Goal: Communication & Community: Share content

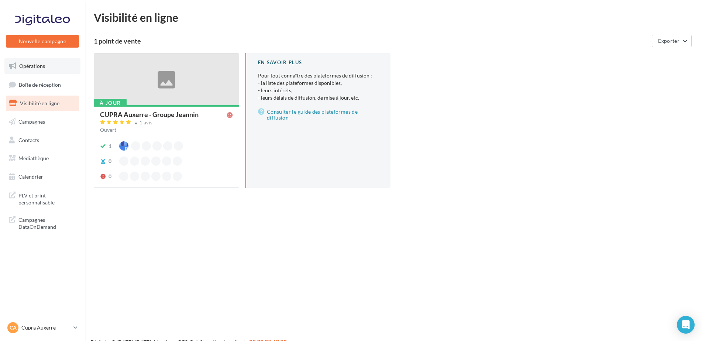
click at [42, 73] on link "Opérations" at bounding box center [42, 66] width 76 height 16
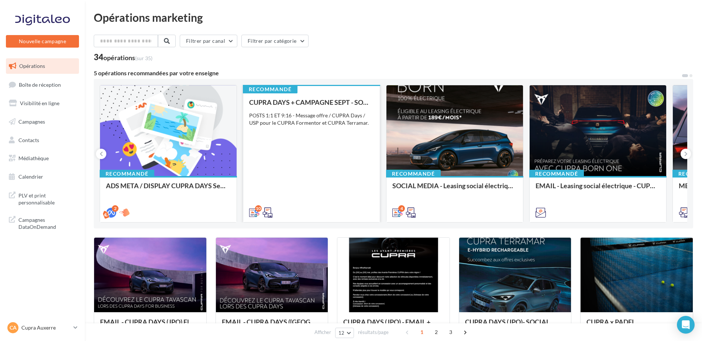
click at [315, 171] on div "CUPRA DAYS + CAMPAGNE SEPT - SOCIAL MEDIA POSTS 1:1 ET 9:16 - Message offre / C…" at bounding box center [311, 157] width 125 height 117
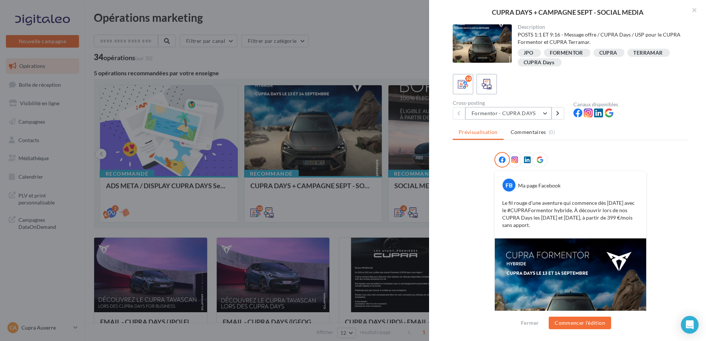
click at [493, 117] on button "Formentor - CUPRA DAYS" at bounding box center [508, 113] width 86 height 13
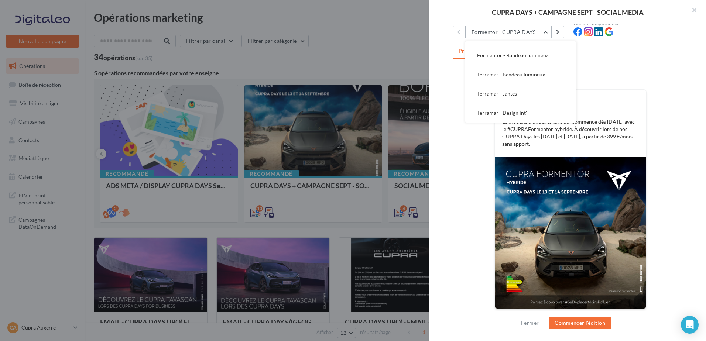
scroll to position [82, 0]
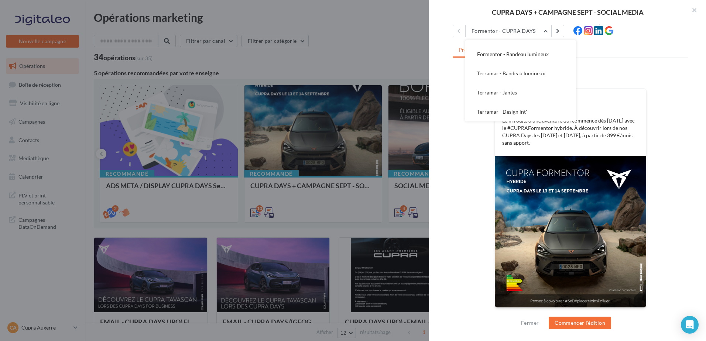
click at [485, 207] on div "FB Ma page Facebook Le fil rouge d’une aventure qui commence dès aujourd’hui av…" at bounding box center [571, 194] width 236 height 248
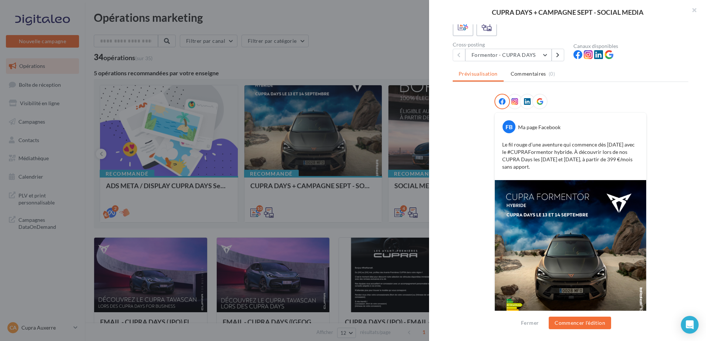
scroll to position [45, 0]
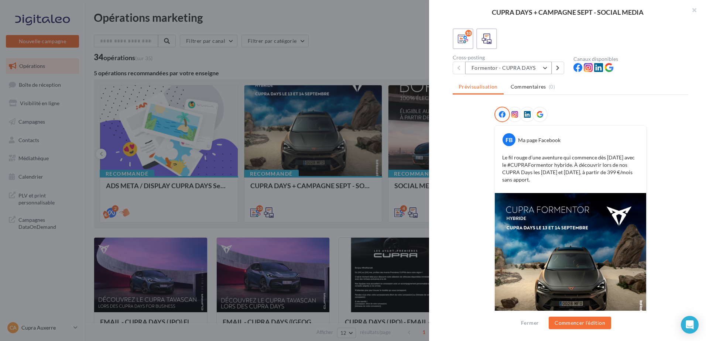
click at [514, 71] on button "Formentor - CUPRA DAYS" at bounding box center [508, 68] width 86 height 13
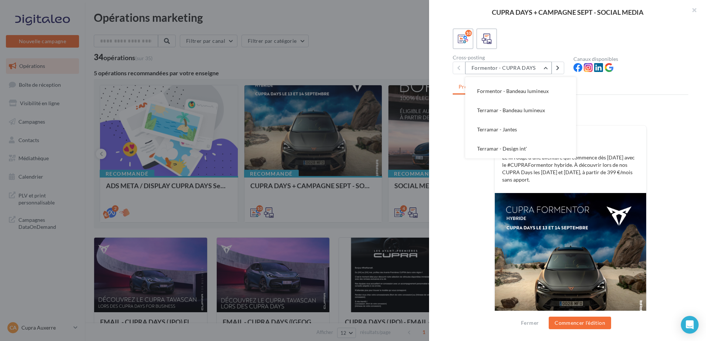
scroll to position [0, 0]
click at [473, 205] on div "FB Ma page Facebook Le fil rouge d’une aventure qui commence dès aujourd’hui av…" at bounding box center [571, 231] width 236 height 248
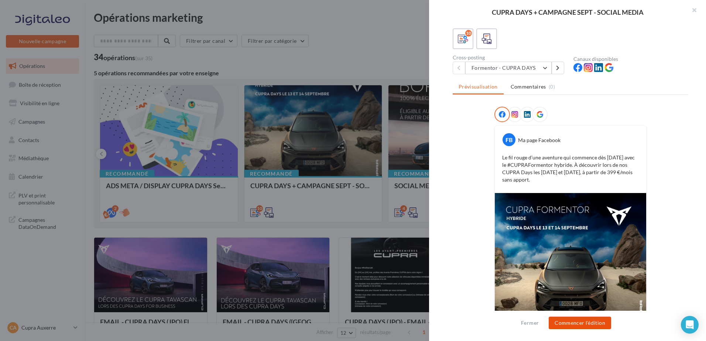
click at [576, 323] on button "Commencer l'édition" at bounding box center [580, 323] width 62 height 13
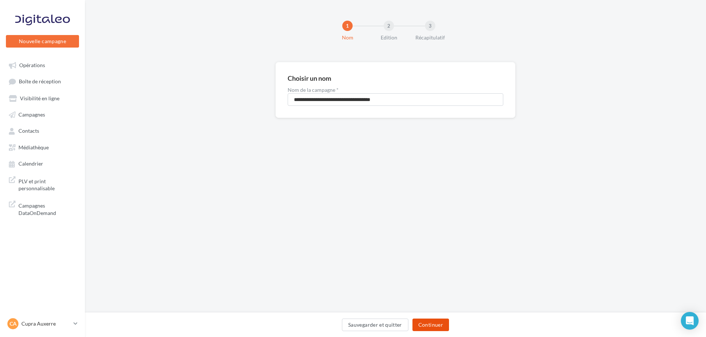
click at [433, 319] on button "Continuer" at bounding box center [430, 325] width 37 height 13
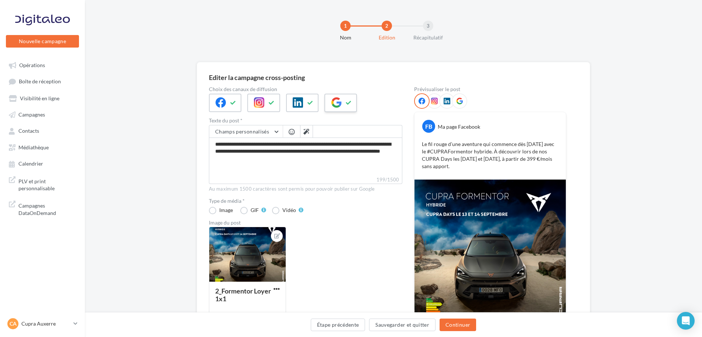
click at [344, 106] on div at bounding box center [341, 103] width 32 height 18
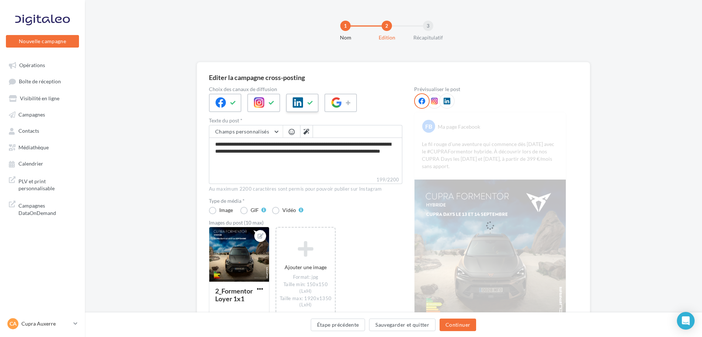
click at [313, 105] on icon at bounding box center [311, 102] width 6 height 5
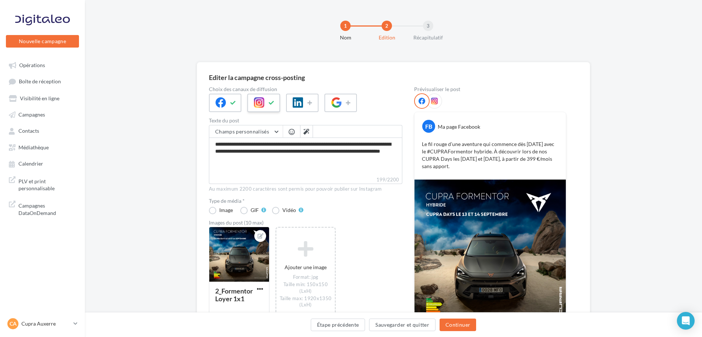
click at [273, 106] on button at bounding box center [271, 102] width 9 height 11
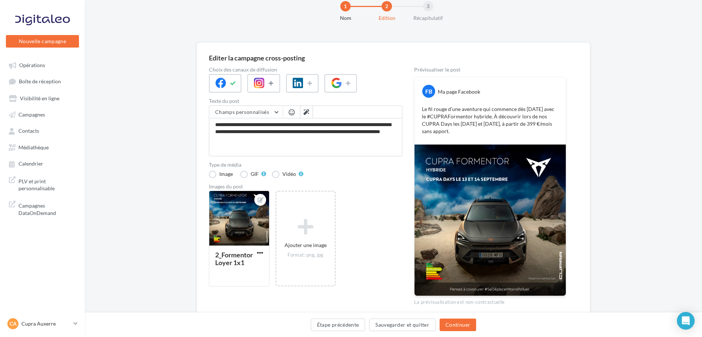
scroll to position [50, 0]
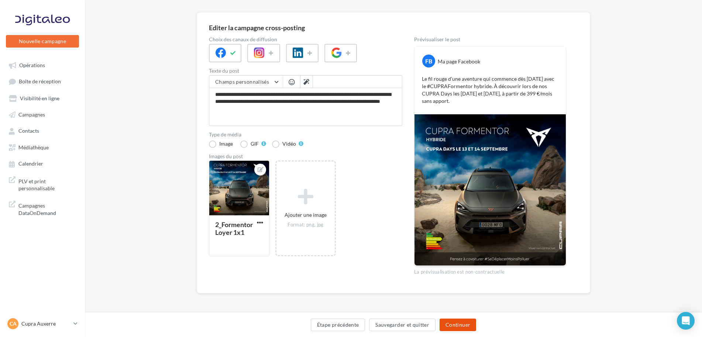
click at [449, 323] on button "Continuer" at bounding box center [458, 325] width 37 height 13
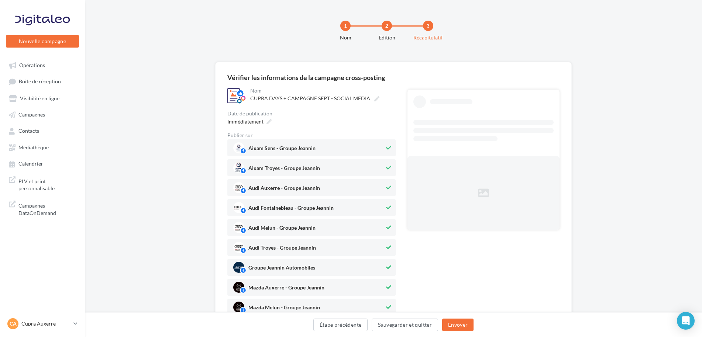
click at [273, 121] on div "Immédiatement" at bounding box center [311, 121] width 168 height 11
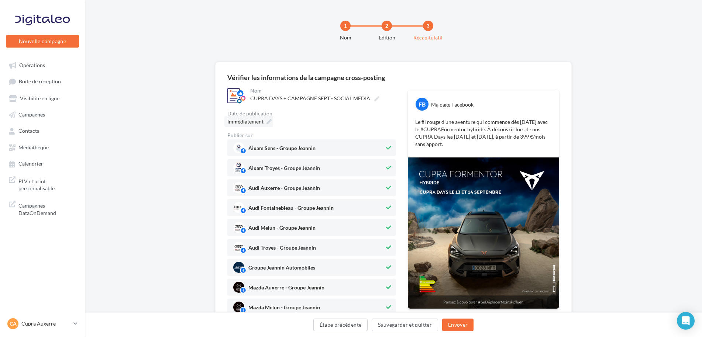
click at [269, 121] on icon at bounding box center [269, 121] width 5 height 5
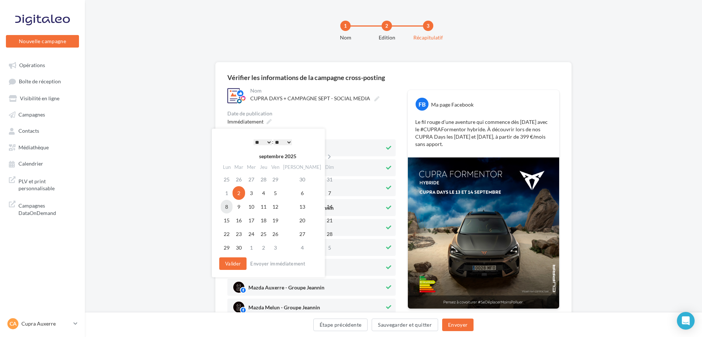
click at [224, 208] on td "8" at bounding box center [227, 207] width 12 height 14
click at [268, 145] on select "* * * * * * * * * * ** ** ** ** ** ** ** ** ** ** ** ** ** **" at bounding box center [263, 143] width 18 height 6
click at [227, 267] on button "Valider" at bounding box center [232, 264] width 27 height 13
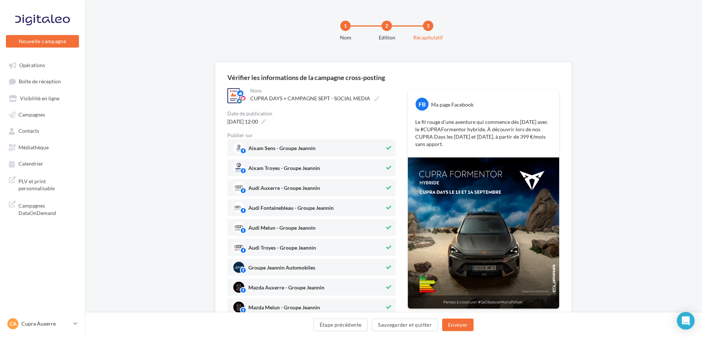
click at [319, 148] on span "Aixam Sens - Groupe Jeannin" at bounding box center [308, 148] width 151 height 11
click at [316, 163] on span "Aixam Troyes - Groupe Jeannin" at bounding box center [308, 167] width 151 height 11
click at [304, 183] on span "Audi Auxerre - Groupe Jeannin" at bounding box center [308, 187] width 151 height 11
click at [298, 205] on div "Audi Fontainebleau - Groupe Jeannin" at bounding box center [290, 209] width 85 height 8
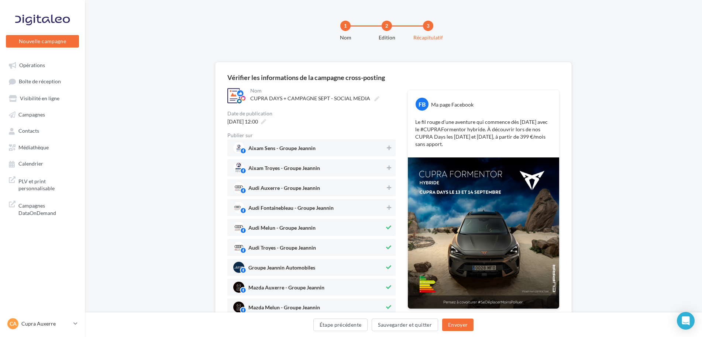
click at [294, 225] on span "Audi Melun - Groupe Jeannin" at bounding box center [308, 227] width 151 height 11
click at [291, 248] on span "Audi Troyes - Groupe Jeannin" at bounding box center [282, 250] width 68 height 8
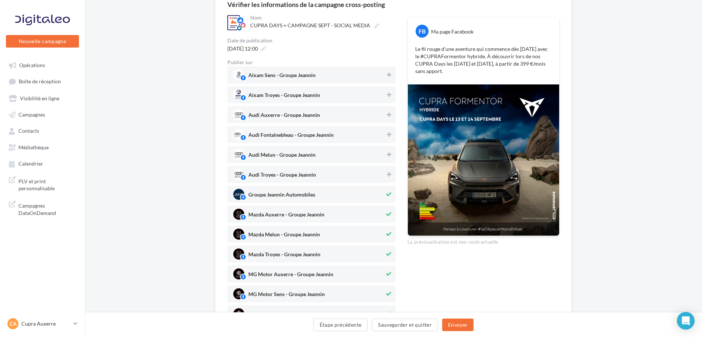
scroll to position [148, 0]
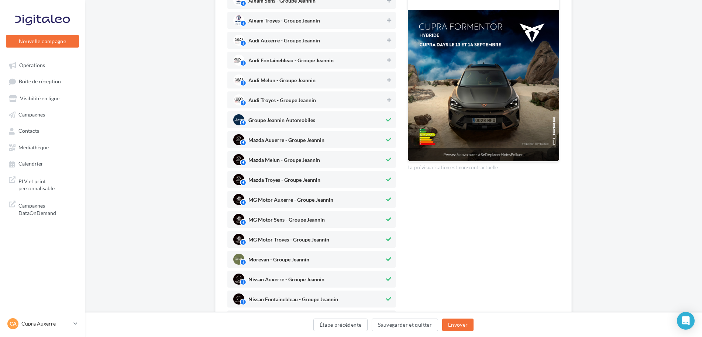
click at [308, 113] on div "Groupe Jeannin Automobiles" at bounding box center [311, 119] width 168 height 17
click at [291, 137] on span "Mazda Auxerre - Groupe Jeannin" at bounding box center [308, 139] width 151 height 11
click at [291, 155] on span "Mazda Melun - Groupe Jeannin" at bounding box center [308, 159] width 151 height 11
click at [289, 175] on span "Mazda Troyes - Groupe Jeannin" at bounding box center [308, 179] width 151 height 11
click at [279, 200] on span "MG Motor Auxerre - Groupe Jeannin" at bounding box center [290, 202] width 85 height 8
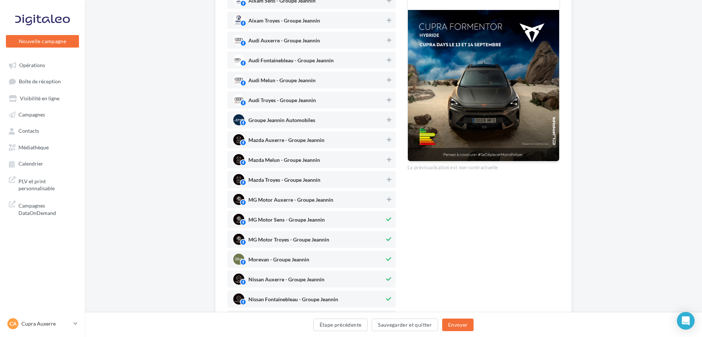
drag, startPoint x: 269, startPoint y: 214, endPoint x: 265, endPoint y: 226, distance: 12.1
click at [268, 217] on span "MG Motor Sens - Groupe Jeannin" at bounding box center [308, 219] width 151 height 11
click at [267, 242] on span "MG Motor Troyes - Groupe Jeannin" at bounding box center [288, 241] width 81 height 8
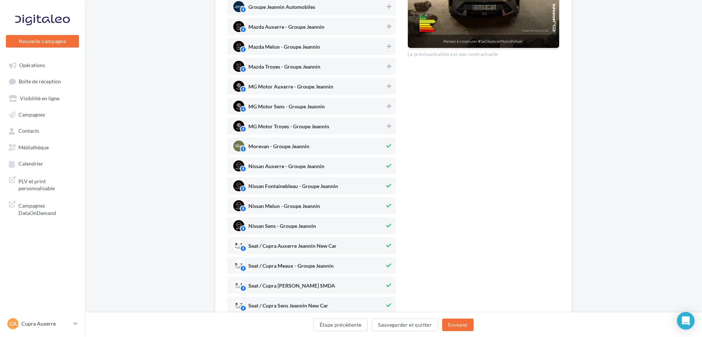
scroll to position [332, 0]
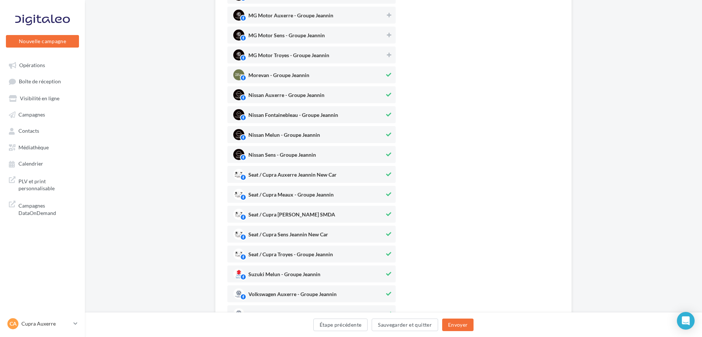
click at [303, 73] on span "Morevan - Groupe Jeannin" at bounding box center [278, 77] width 61 height 8
click at [302, 96] on span "Nissan Auxerre - Groupe Jeannin" at bounding box center [286, 97] width 76 height 8
click at [292, 116] on span "Nissan Fontainebleau - Groupe Jeannin" at bounding box center [293, 117] width 90 height 8
click at [285, 135] on span "Nissan Melun - Groupe Jeannin" at bounding box center [284, 137] width 72 height 8
click at [279, 154] on span "Nissan Sens - Groupe Jeannin" at bounding box center [282, 156] width 68 height 8
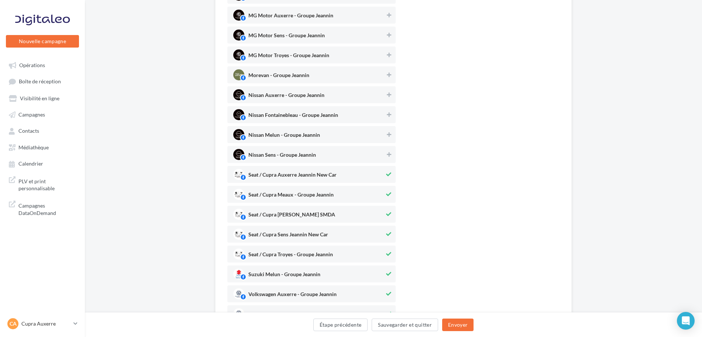
click at [292, 192] on div "Seat / Cupra Meaux - Groupe Jeannin" at bounding box center [290, 196] width 85 height 8
click at [289, 210] on span "Seat / Cupra Melun Jeannin SMDA" at bounding box center [308, 214] width 151 height 11
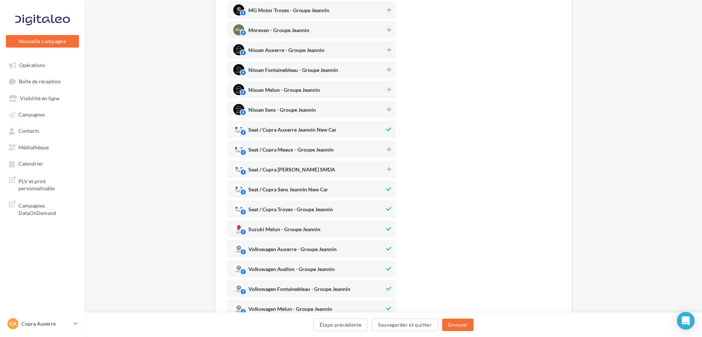
scroll to position [406, 0]
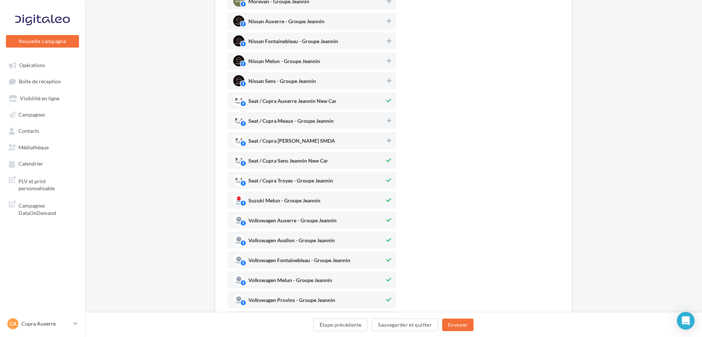
click at [300, 180] on span "Seat / Cupra Troyes - Groupe Jeannin" at bounding box center [290, 182] width 85 height 8
click at [302, 203] on span "Suzuki Melun - Groupe Jeannin" at bounding box center [284, 202] width 72 height 8
click at [303, 218] on div "Volkswagen Auxerre - Groupe Jeannin" at bounding box center [292, 222] width 88 height 8
click at [294, 244] on span "Volkswagen Avallon - Groupe Jeannin" at bounding box center [291, 242] width 86 height 8
click at [292, 264] on span "Volkswagen Fontainebleau - Groupe Jeannin" at bounding box center [299, 262] width 102 height 8
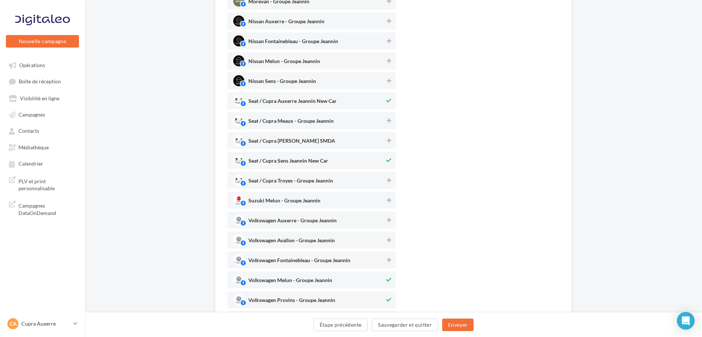
click at [288, 281] on span "Volkswagen Melun - Groupe Jeannin" at bounding box center [290, 282] width 84 height 8
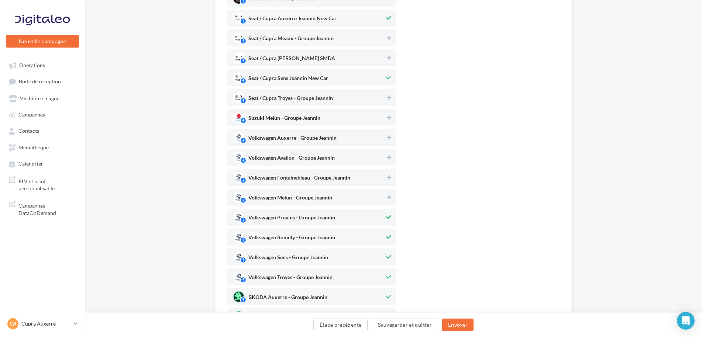
scroll to position [554, 0]
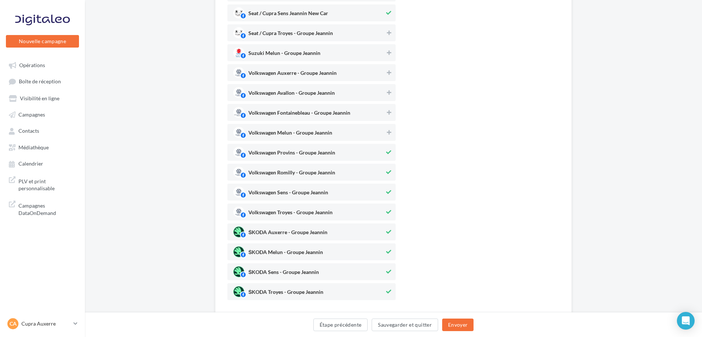
click at [352, 148] on span "Volkswagen Provins - Groupe Jeannin" at bounding box center [308, 152] width 151 height 11
click at [351, 170] on span "Volkswagen Romilly - Groupe Jeannin" at bounding box center [308, 172] width 151 height 11
click at [344, 197] on span "Volkswagen Sens - Groupe Jeannin" at bounding box center [308, 192] width 151 height 11
click at [344, 199] on div "Volkswagen Sens - Groupe Jeannin" at bounding box center [311, 192] width 168 height 17
click at [339, 212] on span "Volkswagen Troyes - Groupe Jeannin" at bounding box center [308, 212] width 151 height 11
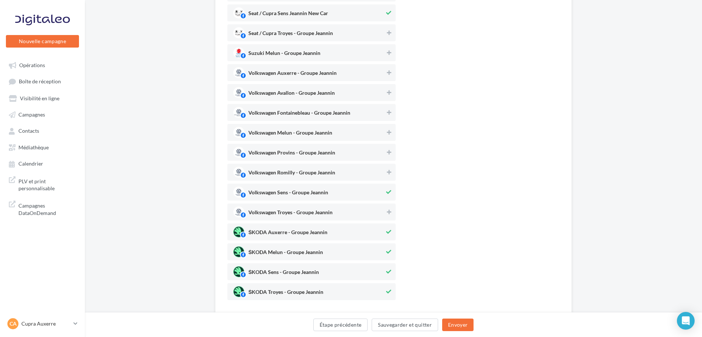
click at [343, 194] on span "Volkswagen Sens - Groupe Jeannin" at bounding box center [308, 192] width 151 height 11
click at [346, 237] on span "ŠKODA Auxerre - Groupe Jeannin" at bounding box center [308, 232] width 151 height 11
click at [343, 265] on div "ŠKODA Sens - Groupe Jeannin" at bounding box center [311, 272] width 168 height 17
click at [341, 247] on span "ŠKODA Melun - Groupe Jeannin" at bounding box center [308, 252] width 151 height 11
click at [339, 294] on span "ŠKODA Troyes - Groupe Jeannin" at bounding box center [308, 291] width 151 height 11
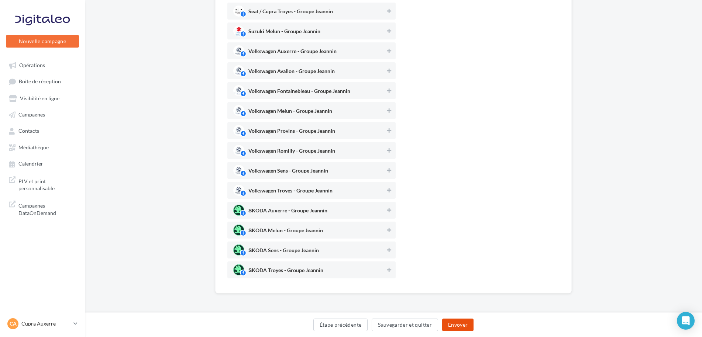
click at [449, 323] on button "Envoyer" at bounding box center [457, 325] width 31 height 13
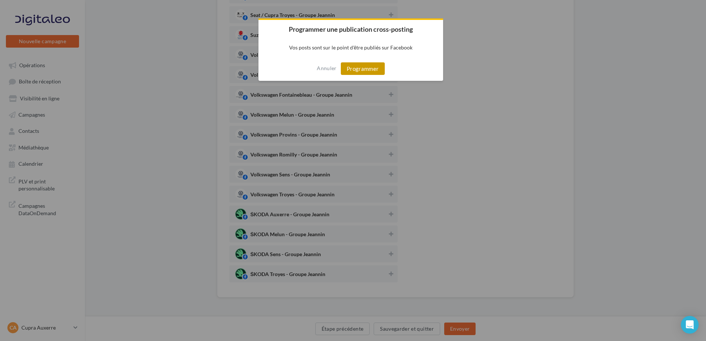
click at [377, 71] on button "Programmer" at bounding box center [363, 68] width 44 height 13
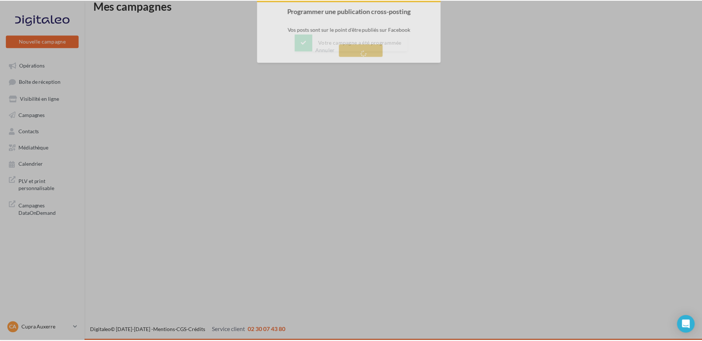
scroll to position [12, 0]
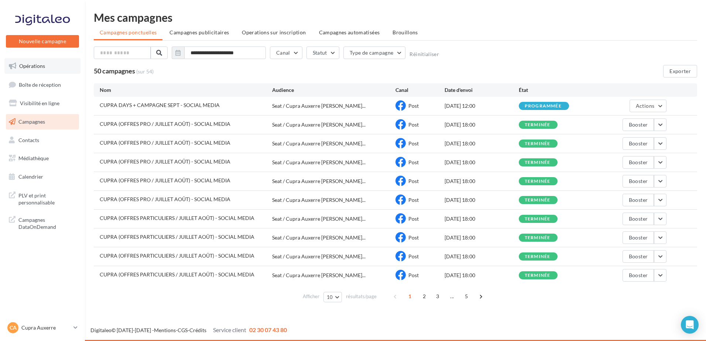
click at [52, 67] on link "Opérations" at bounding box center [42, 66] width 76 height 16
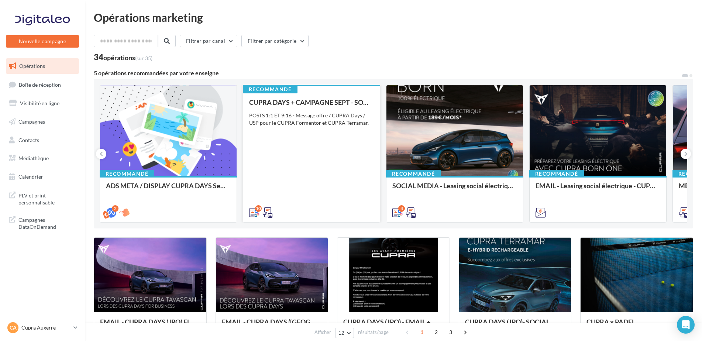
click at [296, 144] on div "CUPRA DAYS + CAMPAGNE SEPT - SOCIAL MEDIA POSTS 1:1 ET 9:16 - Message offre / C…" at bounding box center [311, 157] width 125 height 117
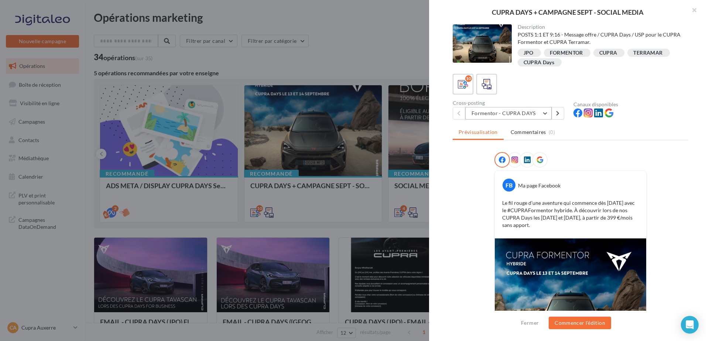
click at [492, 118] on button "Formentor - CUPRA DAYS" at bounding box center [508, 113] width 86 height 13
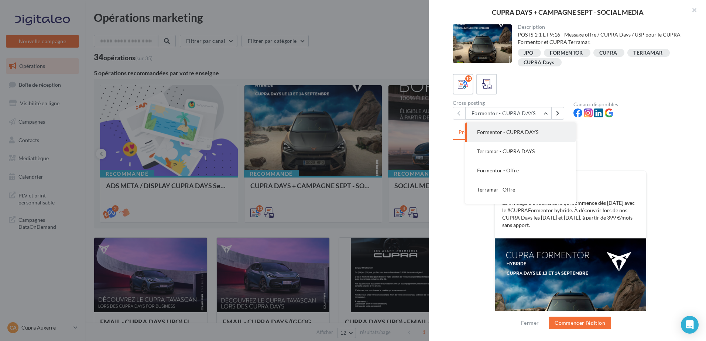
click at [507, 150] on span "Terramar - CUPRA DAYS" at bounding box center [506, 151] width 58 height 6
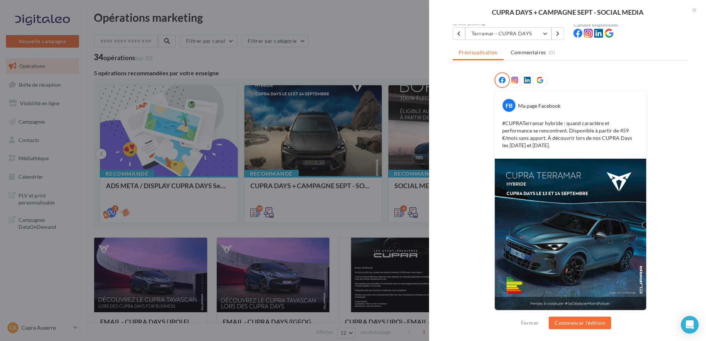
scroll to position [82, 0]
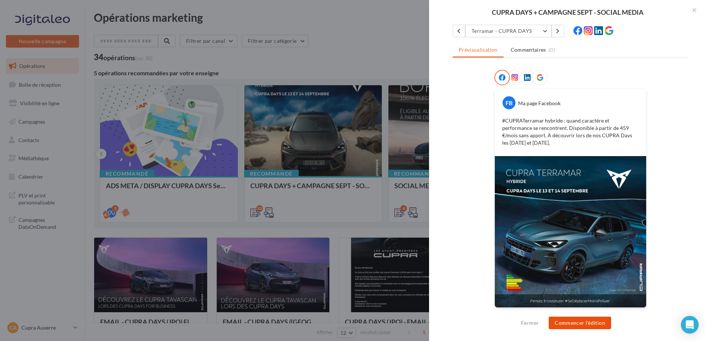
click at [582, 327] on button "Commencer l'édition" at bounding box center [580, 323] width 62 height 13
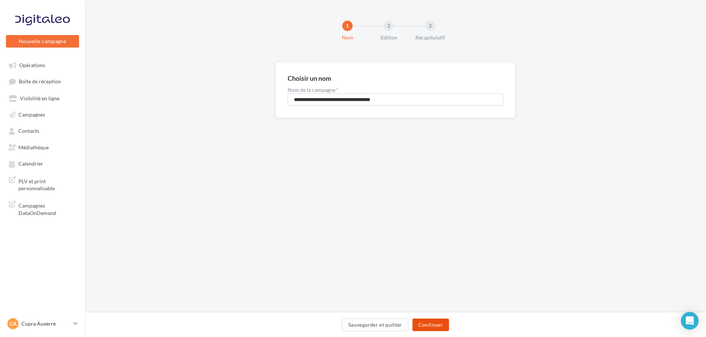
click at [447, 325] on button "Continuer" at bounding box center [430, 325] width 37 height 13
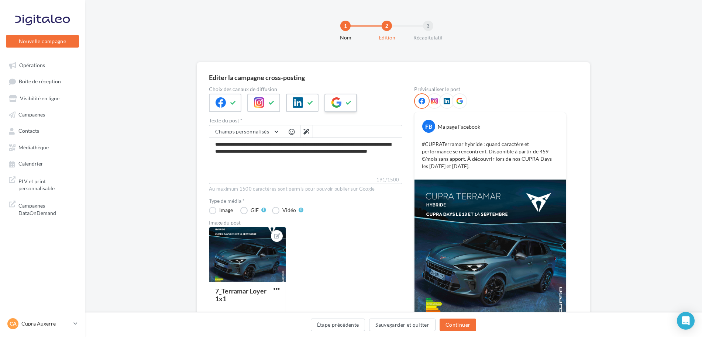
click at [332, 105] on icon at bounding box center [336, 102] width 10 height 10
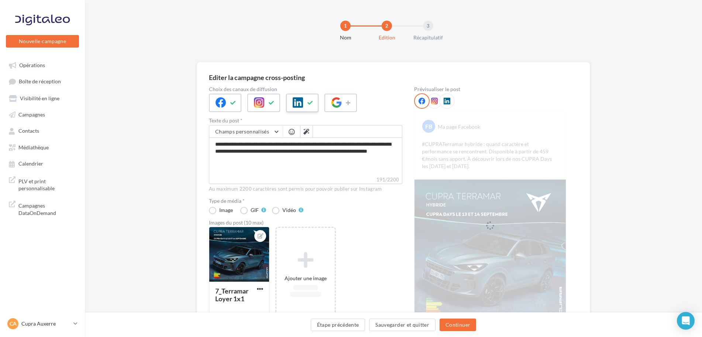
click at [305, 105] on div at bounding box center [302, 103] width 32 height 18
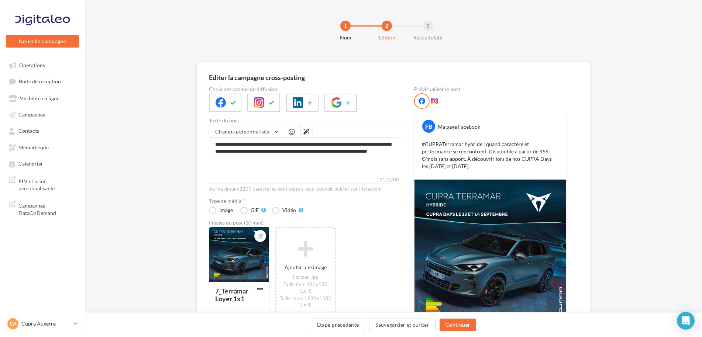
drag, startPoint x: 272, startPoint y: 105, endPoint x: 282, endPoint y: 114, distance: 13.6
click at [272, 105] on icon at bounding box center [272, 102] width 6 height 5
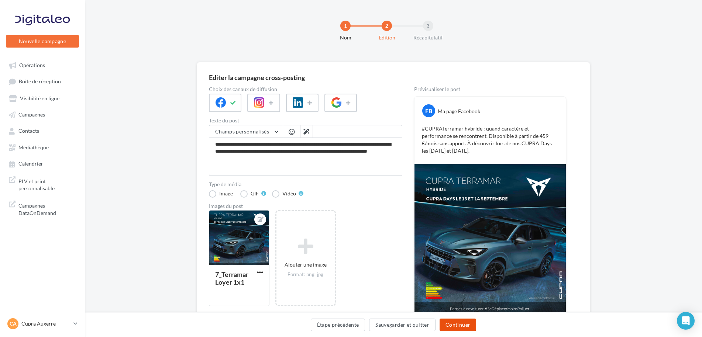
click at [463, 321] on button "Continuer" at bounding box center [458, 325] width 37 height 13
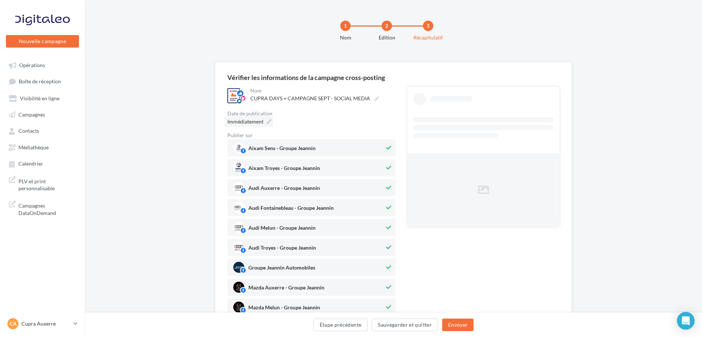
click at [271, 122] on icon at bounding box center [269, 121] width 5 height 5
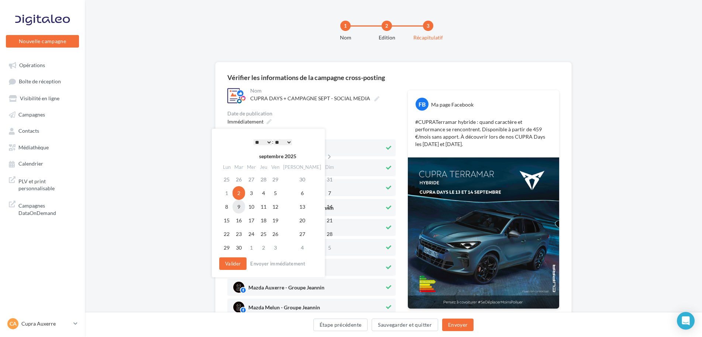
click at [243, 208] on td "9" at bounding box center [239, 207] width 13 height 14
click at [267, 142] on select "* * * * * * * * * * ** ** ** ** ** ** ** ** ** ** ** ** ** **" at bounding box center [263, 143] width 18 height 6
click at [246, 261] on button "Valider" at bounding box center [232, 264] width 27 height 13
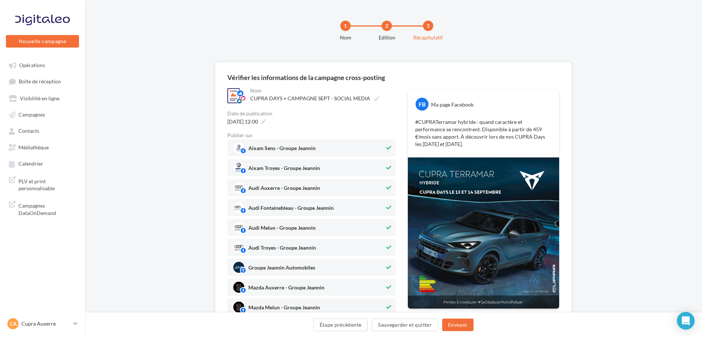
click at [326, 147] on span "Aixam Sens - Groupe Jeannin" at bounding box center [308, 148] width 151 height 11
click at [305, 170] on span "Aixam Troyes - Groupe Jeannin" at bounding box center [284, 170] width 72 height 8
click at [300, 189] on span "Audi Auxerre - Groupe Jeannin" at bounding box center [284, 190] width 72 height 8
click at [295, 211] on span "Audi Fontainebleau - Groupe Jeannin" at bounding box center [290, 210] width 85 height 8
drag, startPoint x: 300, startPoint y: 227, endPoint x: 301, endPoint y: 231, distance: 4.5
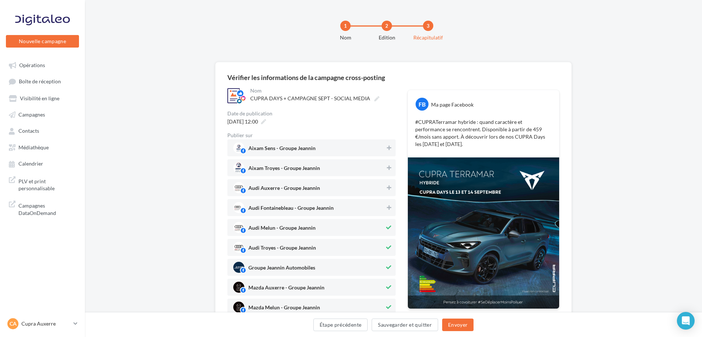
click at [300, 227] on span "Audi Melun - Groupe Jeannin" at bounding box center [281, 230] width 67 height 8
drag, startPoint x: 301, startPoint y: 237, endPoint x: 299, endPoint y: 248, distance: 11.5
click at [299, 248] on span "Audi Troyes - Groupe Jeannin" at bounding box center [282, 250] width 68 height 8
click at [297, 265] on div "Groupe Jeannin Automobiles" at bounding box center [281, 269] width 67 height 8
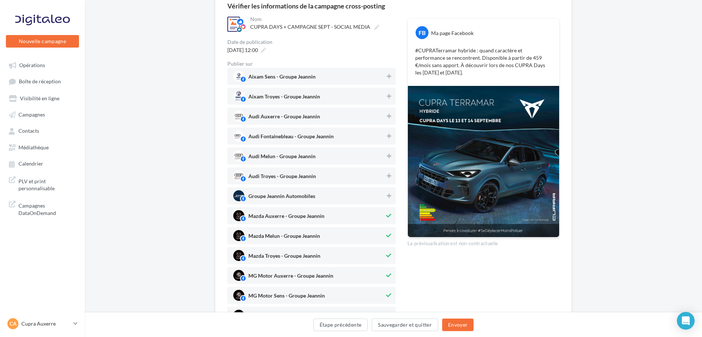
scroll to position [74, 0]
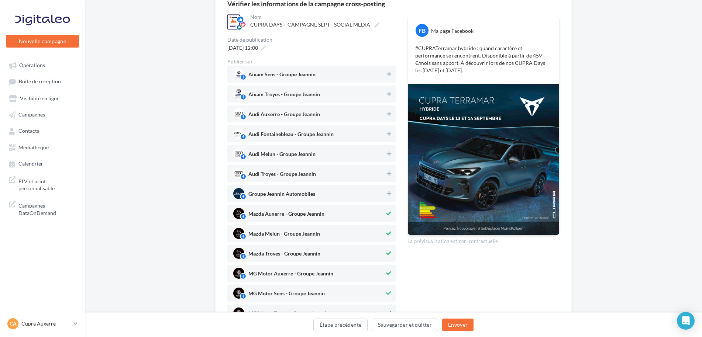
click at [307, 214] on span "Mazda Auxerre - Groupe Jeannin" at bounding box center [286, 216] width 76 height 8
click at [308, 232] on span "Mazda Melun - Groupe Jeannin" at bounding box center [284, 235] width 72 height 8
click at [308, 255] on span "Mazda Troyes - Groupe Jeannin" at bounding box center [284, 255] width 72 height 8
drag, startPoint x: 311, startPoint y: 271, endPoint x: 306, endPoint y: 289, distance: 19.2
click at [311, 272] on div "MG Motor Auxerre - Groupe Jeannin" at bounding box center [290, 275] width 85 height 8
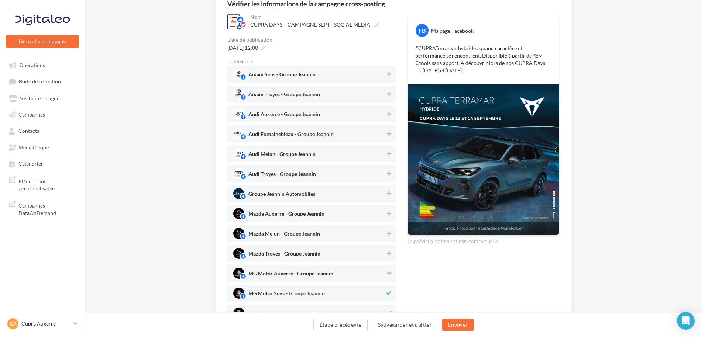
drag, startPoint x: 305, startPoint y: 296, endPoint x: 300, endPoint y: 286, distance: 11.6
click at [305, 296] on span "MG Motor Sens - Groupe Jeannin" at bounding box center [286, 295] width 76 height 8
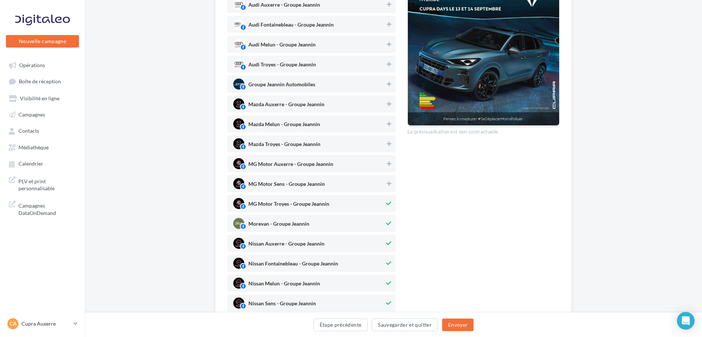
scroll to position [185, 0]
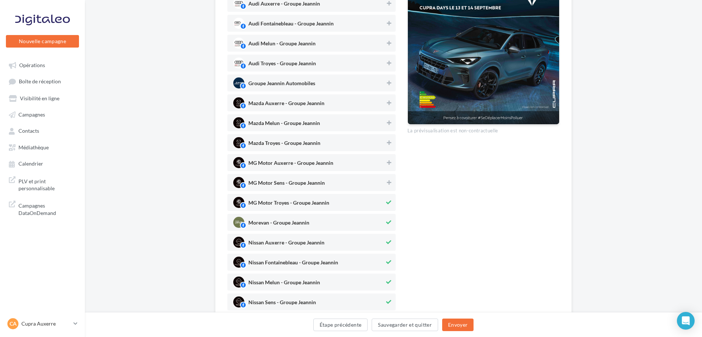
click at [313, 199] on span "MG Motor Troyes - Groupe Jeannin" at bounding box center [308, 202] width 151 height 11
drag, startPoint x: 302, startPoint y: 219, endPoint x: 302, endPoint y: 236, distance: 17.0
click at [302, 220] on span "Morevan - Groupe Jeannin" at bounding box center [308, 222] width 151 height 11
click at [303, 240] on div "Nissan Auxerre - Groupe Jeannin" at bounding box center [286, 244] width 76 height 8
click at [302, 260] on span "Nissan Fontainebleau - Groupe Jeannin" at bounding box center [293, 264] width 90 height 8
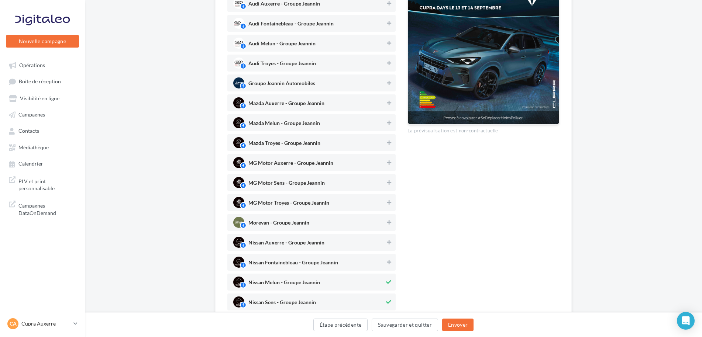
drag, startPoint x: 294, startPoint y: 282, endPoint x: 293, endPoint y: 273, distance: 8.9
click at [293, 282] on span "Nissan Melun - Groupe Jeannin" at bounding box center [284, 284] width 72 height 8
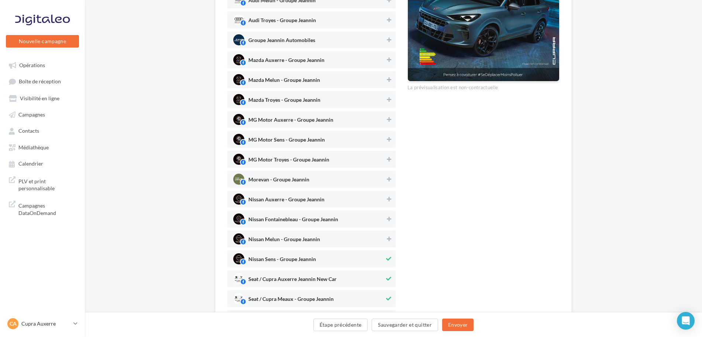
scroll to position [295, 0]
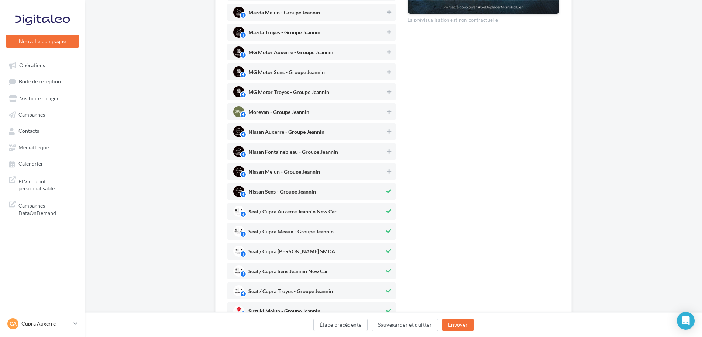
click at [320, 192] on span "Nissan Sens - Groupe Jeannin" at bounding box center [308, 191] width 151 height 11
click at [310, 205] on div "Seat / Cupra Auxerre Jeannin New Car" at bounding box center [311, 211] width 168 height 17
click at [315, 219] on div "Seat / Cupra Auxerre Jeannin New Car" at bounding box center [311, 211] width 168 height 17
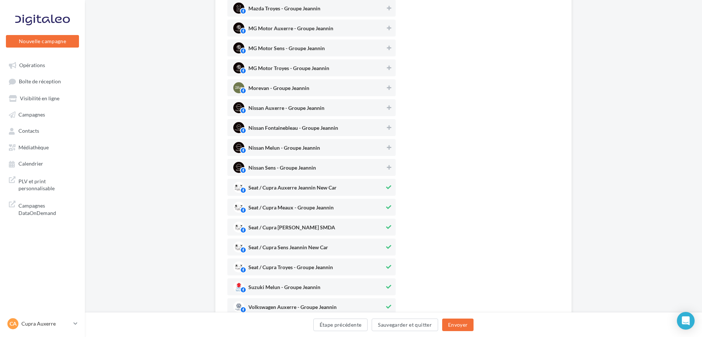
scroll to position [332, 0]
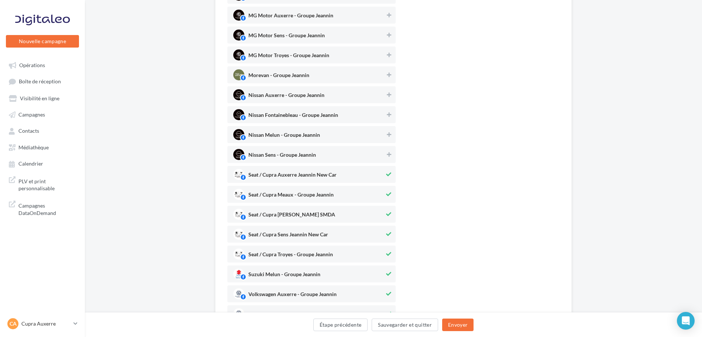
click at [336, 192] on span "Seat / Cupra Meaux - Groupe Jeannin" at bounding box center [308, 194] width 151 height 11
click at [316, 212] on div "Seat / Cupra Melun Jeannin SMDA" at bounding box center [291, 216] width 87 height 8
click at [311, 257] on span "Seat / Cupra Troyes - Groupe Jeannin" at bounding box center [290, 256] width 85 height 8
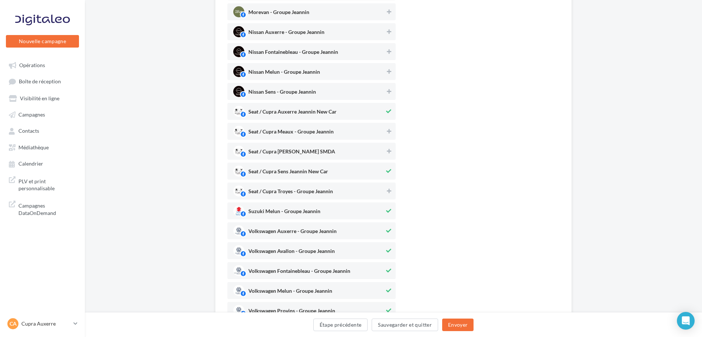
scroll to position [443, 0]
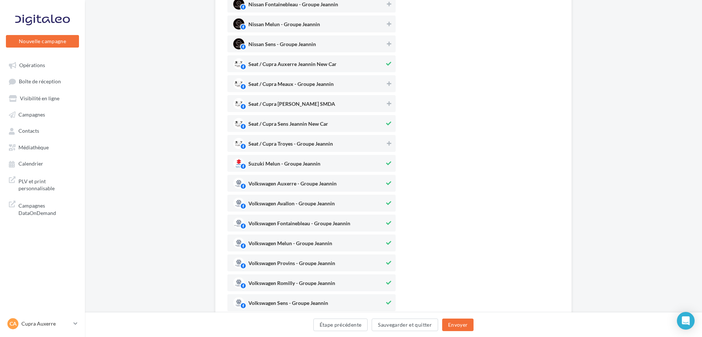
click at [324, 166] on span "Suzuki Melun - Groupe Jeannin" at bounding box center [308, 163] width 151 height 11
drag, startPoint x: 316, startPoint y: 179, endPoint x: 313, endPoint y: 186, distance: 6.7
click at [316, 180] on span "Volkswagen Auxerre - Groupe Jeannin" at bounding box center [308, 183] width 151 height 11
click at [307, 198] on span "Volkswagen Avallon - Groupe Jeannin" at bounding box center [308, 203] width 151 height 11
click at [304, 226] on span "Volkswagen Fontainebleau - Groupe Jeannin" at bounding box center [299, 225] width 102 height 8
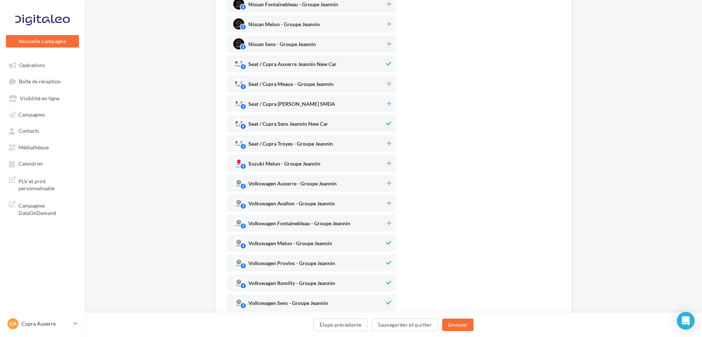
click at [302, 244] on span "Volkswagen Melun - Groupe Jeannin" at bounding box center [290, 245] width 84 height 8
click at [300, 260] on span "Volkswagen Provins - Groupe Jeannin" at bounding box center [308, 263] width 151 height 11
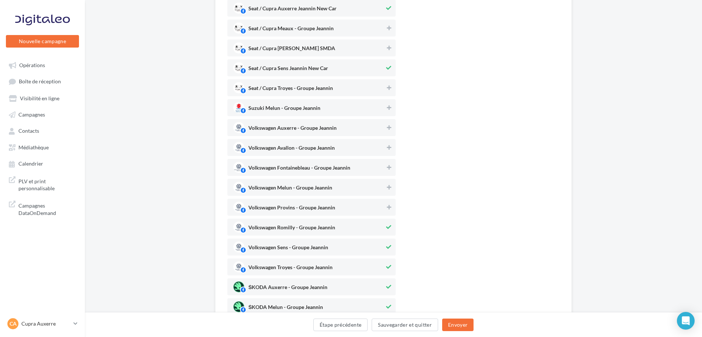
scroll to position [517, 0]
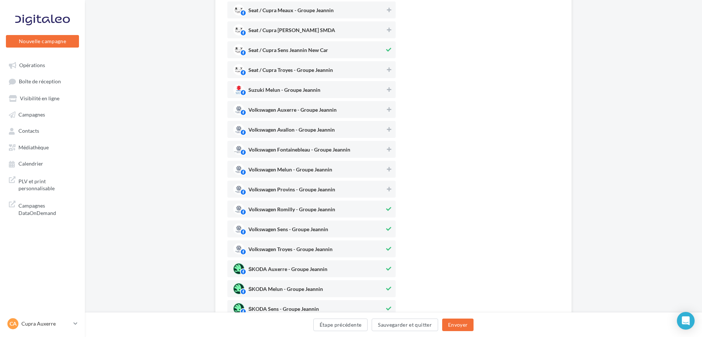
click at [311, 211] on span "Volkswagen Romilly - Groupe Jeannin" at bounding box center [291, 211] width 87 height 8
click at [306, 225] on span "Volkswagen Sens - Groupe Jeannin" at bounding box center [308, 229] width 151 height 11
click at [308, 248] on span "Volkswagen Troyes - Groupe Jeannin" at bounding box center [290, 251] width 84 height 8
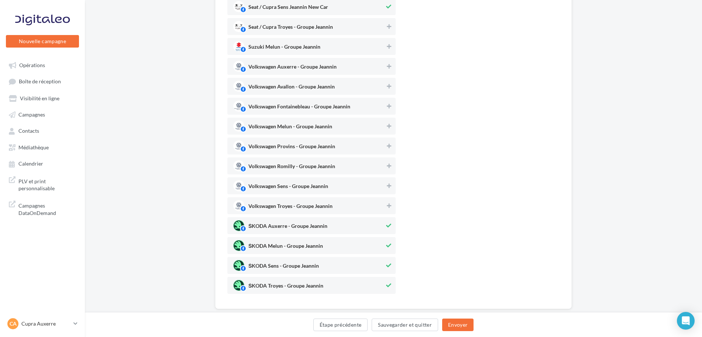
scroll to position [576, 0]
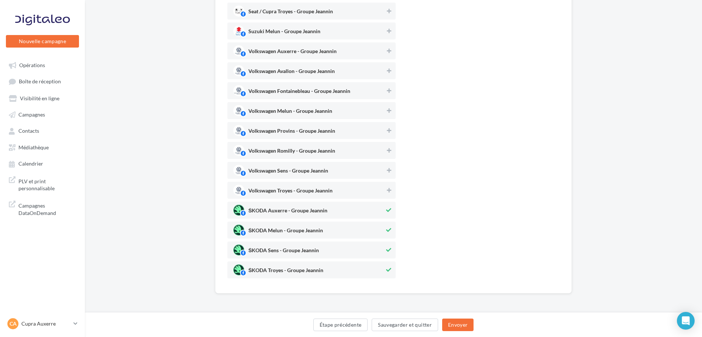
click at [322, 208] on div "ŠKODA Auxerre - Groupe Jeannin" at bounding box center [287, 212] width 79 height 8
click at [315, 231] on span "ŠKODA Melun - Groupe Jeannin" at bounding box center [285, 232] width 75 height 8
click at [310, 247] on span "ŠKODA Sens - Groupe Jeannin" at bounding box center [308, 250] width 151 height 11
click at [311, 270] on span "ŠKODA Troyes - Groupe Jeannin" at bounding box center [285, 272] width 75 height 8
click at [456, 324] on button "Envoyer" at bounding box center [457, 325] width 31 height 13
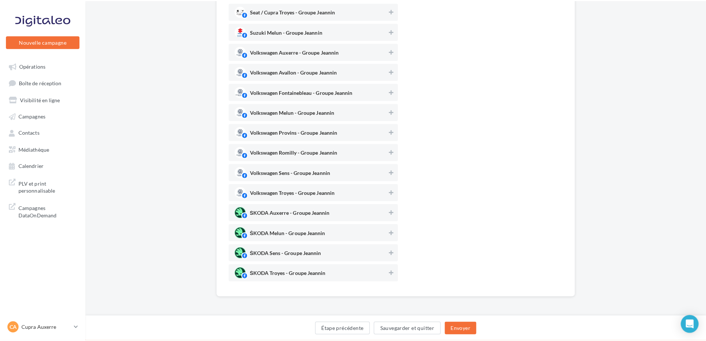
scroll to position [572, 0]
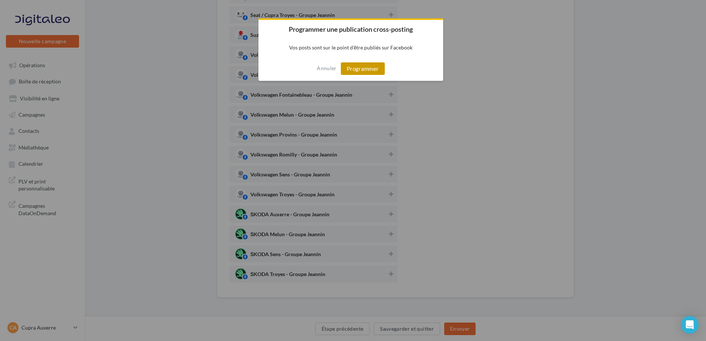
click at [372, 72] on button "Programmer" at bounding box center [363, 68] width 44 height 13
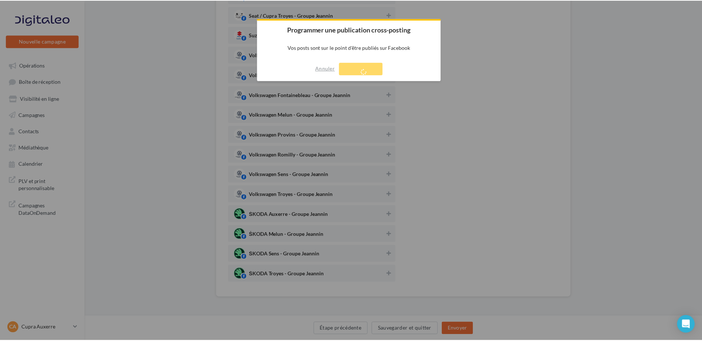
scroll to position [12, 0]
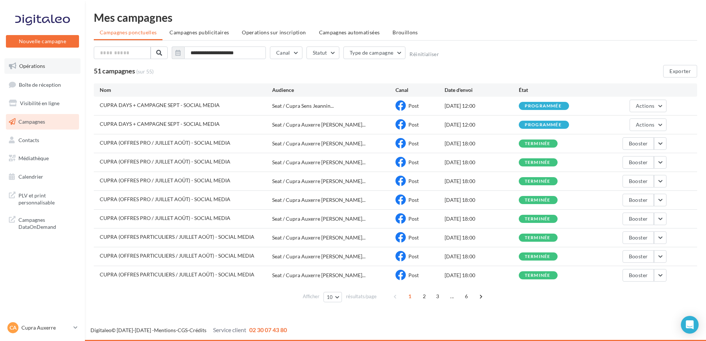
click at [49, 67] on link "Opérations" at bounding box center [42, 66] width 76 height 16
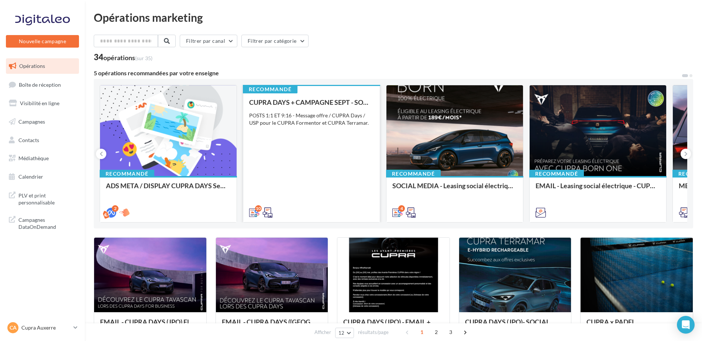
click at [328, 133] on div "CUPRA DAYS + CAMPAGNE SEPT - SOCIAL MEDIA POSTS 1:1 ET 9:16 - Message offre / C…" at bounding box center [311, 157] width 125 height 117
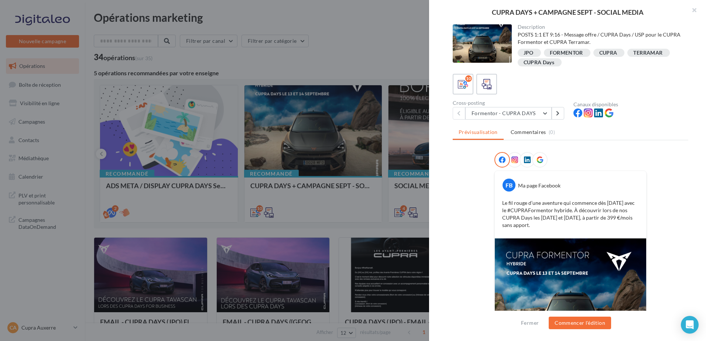
click at [517, 107] on div "Cross-posting Formentor - CUPRA DAYS Formentor - CUPRA DAYS Terramar - CUPRA DA…" at bounding box center [513, 109] width 121 height 19
click at [517, 113] on button "Formentor - CUPRA DAYS" at bounding box center [508, 113] width 86 height 13
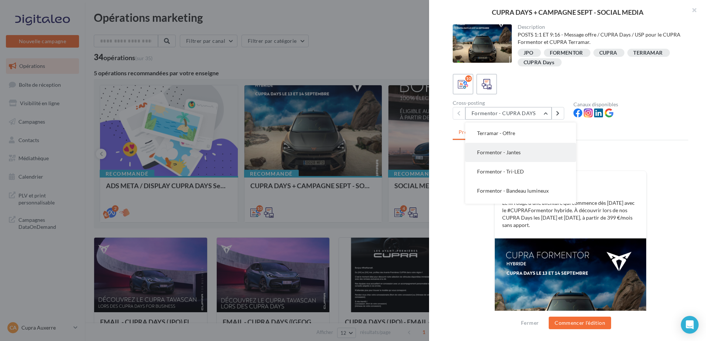
scroll to position [74, 0]
click at [515, 157] on span "Formentor - Tri-LED" at bounding box center [500, 154] width 47 height 6
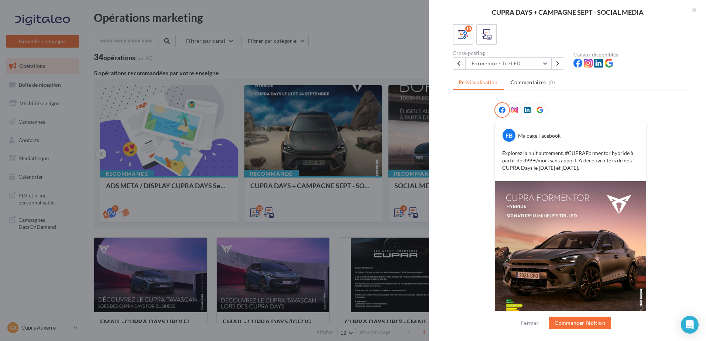
scroll to position [37, 0]
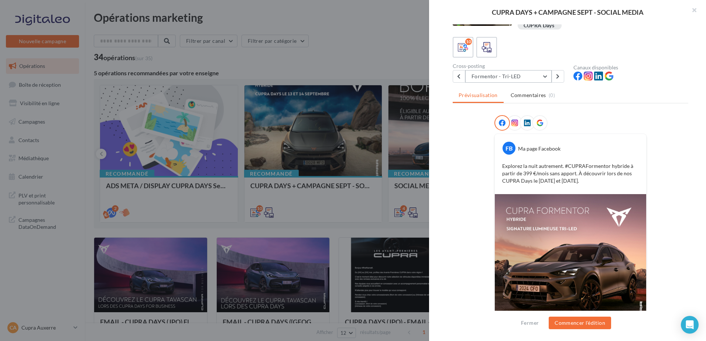
click at [507, 76] on button "Formentor - Tri-LED" at bounding box center [508, 76] width 86 height 13
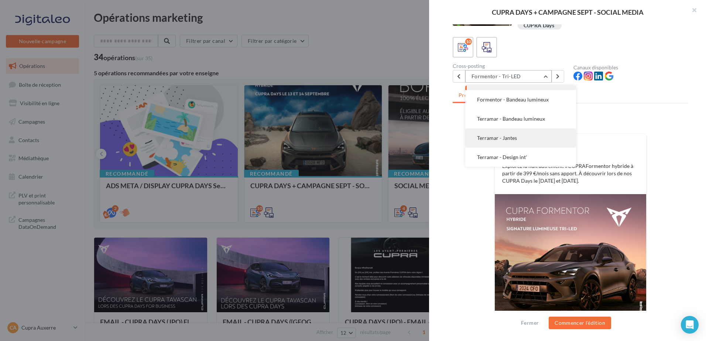
scroll to position [74, 0]
click at [507, 140] on button "Formentor - Bandeau lumineux" at bounding box center [520, 136] width 111 height 19
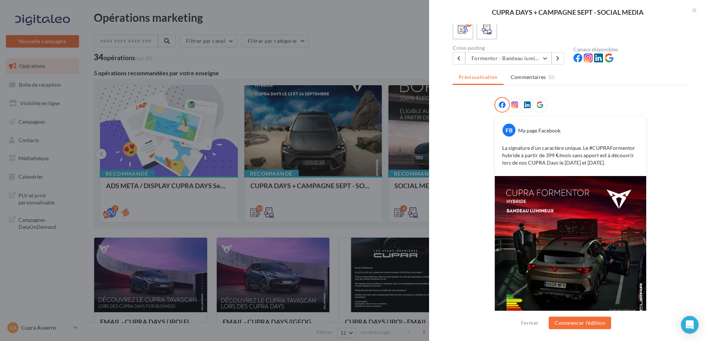
scroll to position [75, 0]
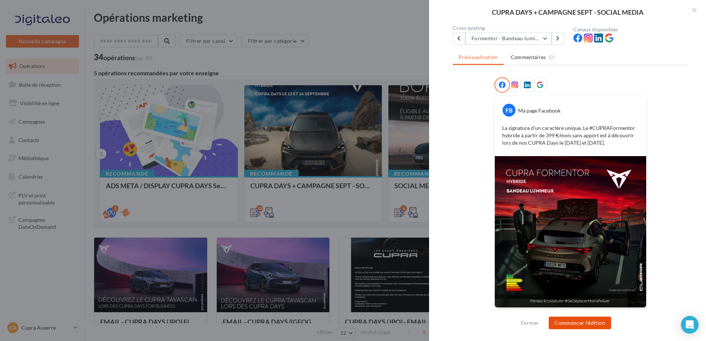
click at [575, 320] on button "Commencer l'édition" at bounding box center [580, 323] width 62 height 13
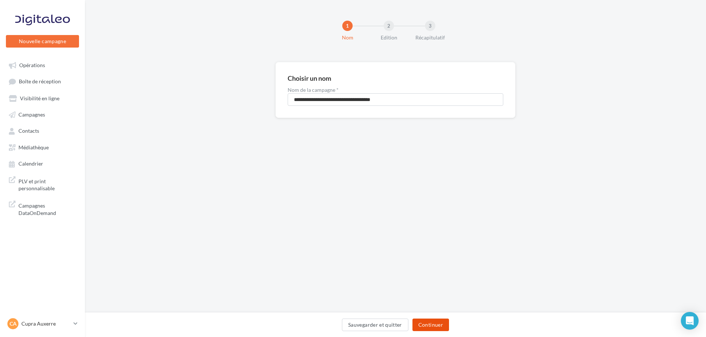
click at [447, 323] on button "Continuer" at bounding box center [430, 325] width 37 height 13
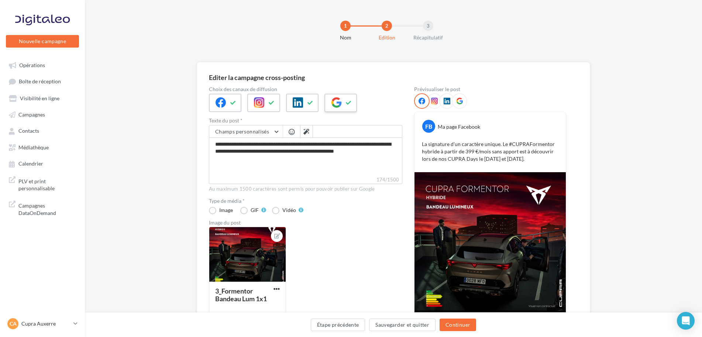
click at [329, 104] on div at bounding box center [341, 103] width 32 height 18
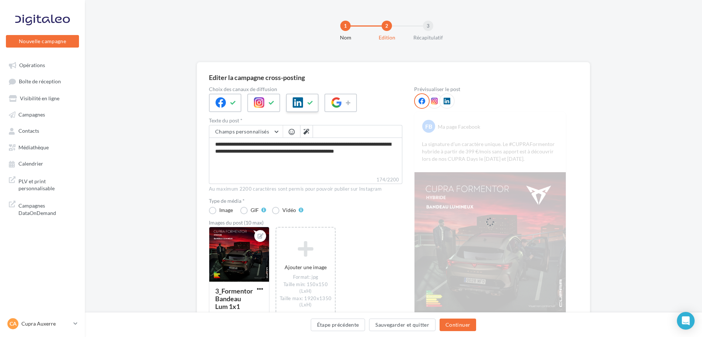
click at [303, 103] on icon at bounding box center [298, 102] width 10 height 10
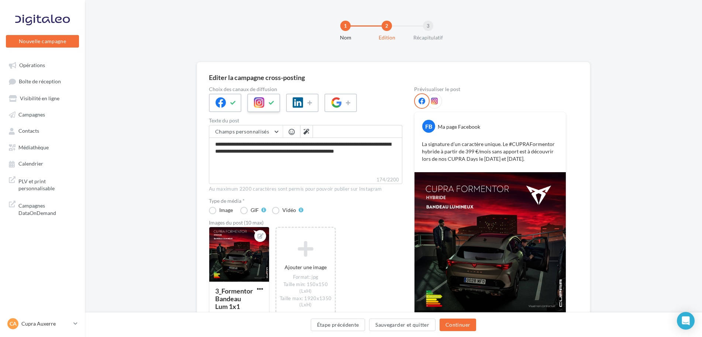
click at [275, 107] on button at bounding box center [271, 102] width 9 height 11
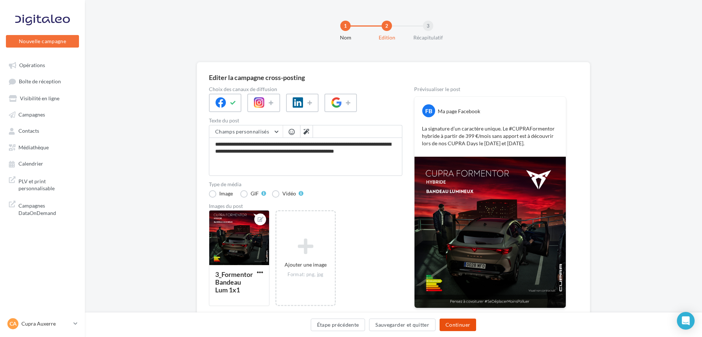
click at [448, 322] on button "Continuer" at bounding box center [458, 325] width 37 height 13
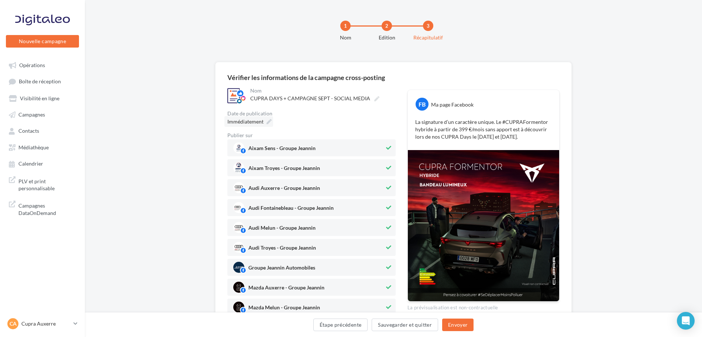
click at [268, 123] on icon at bounding box center [269, 121] width 5 height 5
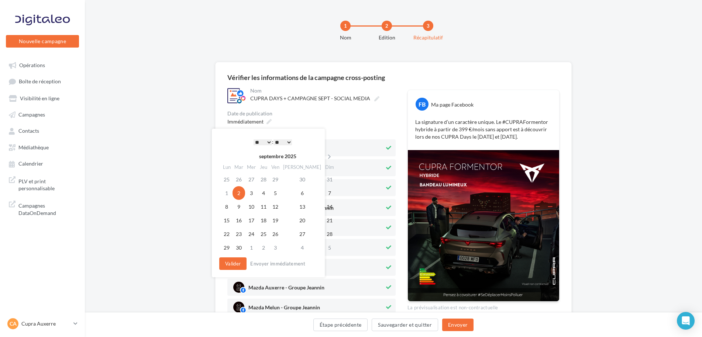
click at [267, 140] on select "* * * * * * * * * * ** ** ** ** ** ** ** ** ** ** ** ** ** **" at bounding box center [263, 143] width 18 height 6
click at [265, 207] on td "11" at bounding box center [264, 207] width 12 height 14
click at [234, 263] on button "Valider" at bounding box center [232, 264] width 27 height 13
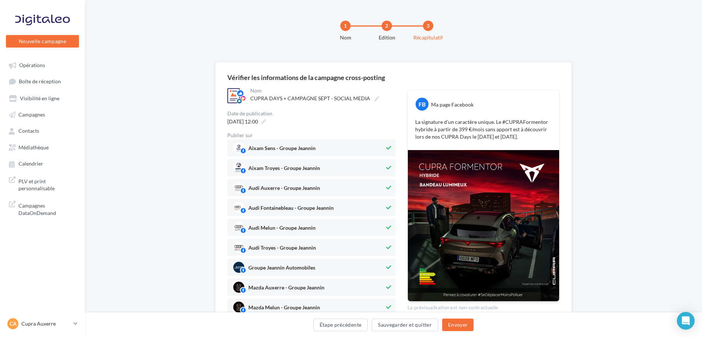
drag, startPoint x: 277, startPoint y: 144, endPoint x: 278, endPoint y: 161, distance: 17.4
click at [278, 147] on span "Aixam Sens - Groupe Jeannin" at bounding box center [308, 148] width 151 height 11
click at [282, 193] on span "Audi Auxerre - Groupe Jeannin" at bounding box center [284, 190] width 72 height 8
click at [281, 206] on div "Audi Fontainebleau - Groupe Jeannin" at bounding box center [290, 209] width 85 height 8
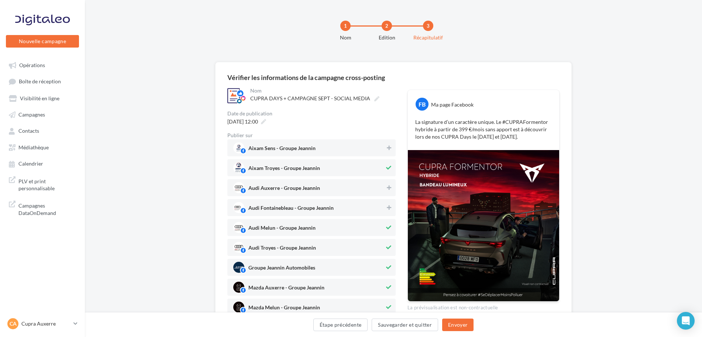
click at [277, 220] on div "Audi Melun - Groupe Jeannin" at bounding box center [311, 227] width 168 height 17
click at [336, 168] on span "Aixam Troyes - Groupe Jeannin" at bounding box center [308, 167] width 151 height 11
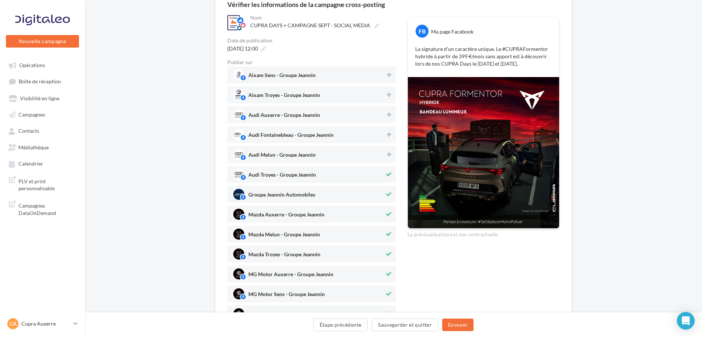
scroll to position [74, 0]
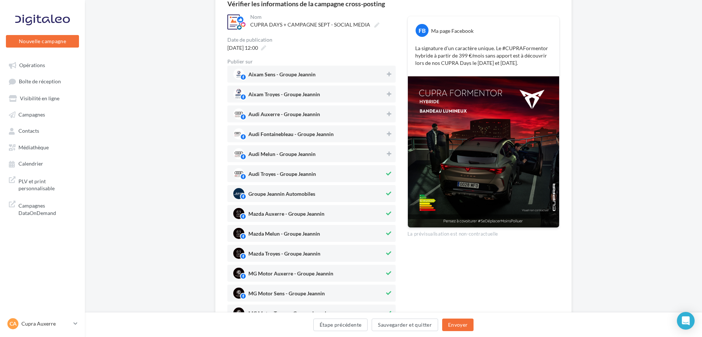
click at [326, 172] on span "Audi Troyes - Groupe Jeannin" at bounding box center [308, 173] width 151 height 11
click at [307, 196] on span "Groupe Jeannin Automobiles" at bounding box center [281, 196] width 67 height 8
drag, startPoint x: 296, startPoint y: 213, endPoint x: 295, endPoint y: 223, distance: 10.8
click at [296, 214] on span "Mazda Auxerre - Groupe Jeannin" at bounding box center [286, 216] width 76 height 8
click at [291, 232] on span "Mazda Melun - Groupe Jeannin" at bounding box center [284, 235] width 72 height 8
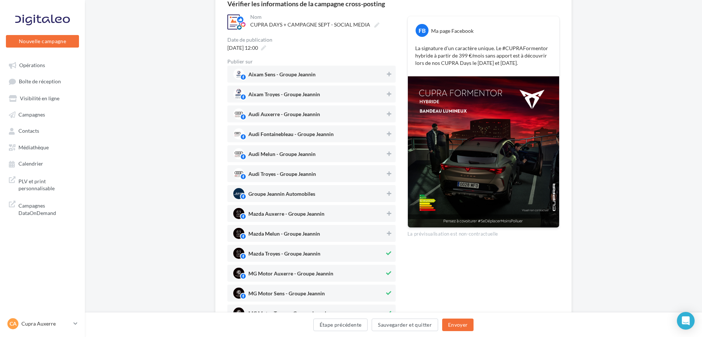
drag, startPoint x: 288, startPoint y: 249, endPoint x: 285, endPoint y: 266, distance: 17.5
click at [288, 250] on span "Mazda Troyes - Groupe Jeannin" at bounding box center [308, 253] width 151 height 11
drag, startPoint x: 285, startPoint y: 269, endPoint x: 283, endPoint y: 284, distance: 14.9
click at [285, 271] on span "MG Motor Auxerre - Groupe Jeannin" at bounding box center [308, 273] width 151 height 11
click at [282, 287] on div "MG Motor Sens - Groupe Jeannin" at bounding box center [311, 293] width 168 height 17
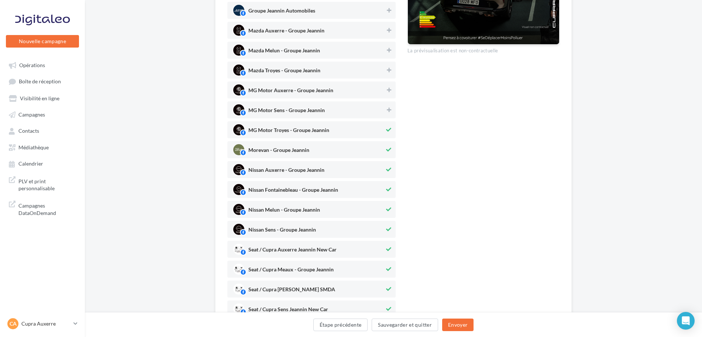
scroll to position [258, 0]
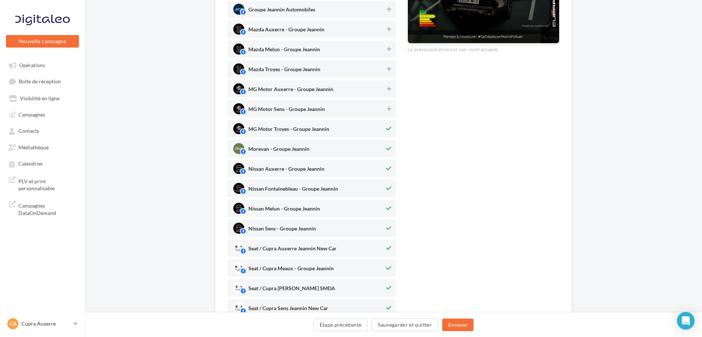
click at [285, 125] on span "MG Motor Troyes - Groupe Jeannin" at bounding box center [308, 128] width 151 height 11
click at [279, 138] on div "Aixam Sens - Groupe Jeannin Aixam Troyes - Groupe Jeannin Audi Auxerre - Groupe…" at bounding box center [311, 238] width 168 height 715
click at [279, 145] on span "Morevan - Groupe Jeannin" at bounding box center [308, 148] width 151 height 11
click at [292, 169] on span "Nissan Auxerre - Groupe Jeannin" at bounding box center [286, 171] width 76 height 8
drag, startPoint x: 298, startPoint y: 188, endPoint x: 296, endPoint y: 196, distance: 8.3
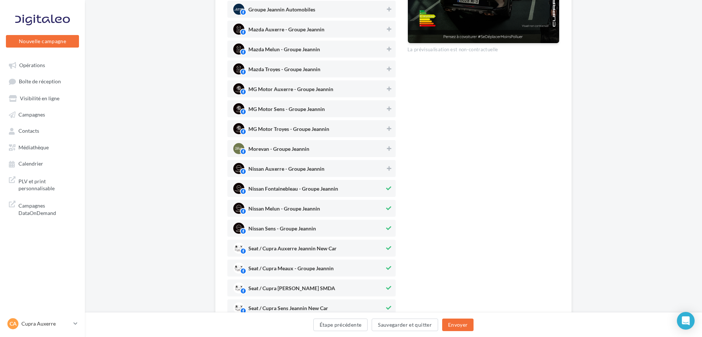
click at [298, 189] on span "Nissan Fontainebleau - Groupe Jeannin" at bounding box center [293, 190] width 90 height 8
drag, startPoint x: 291, startPoint y: 204, endPoint x: 288, endPoint y: 216, distance: 13.1
click at [291, 206] on span "Nissan Melun - Groupe Jeannin" at bounding box center [308, 208] width 151 height 11
click at [286, 220] on div "Nissan Sens - Groupe Jeannin" at bounding box center [311, 228] width 168 height 17
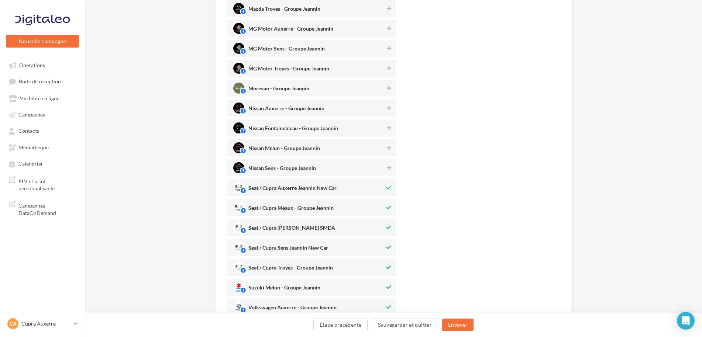
scroll to position [406, 0]
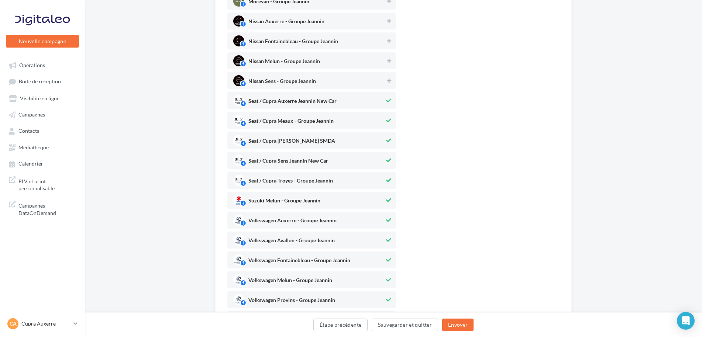
click at [334, 119] on span "Seat / Cupra Meaux - Groupe Jeannin" at bounding box center [290, 123] width 85 height 8
click at [325, 139] on span "Seat / Cupra Melun Jeannin SMDA" at bounding box center [291, 142] width 87 height 8
click at [312, 181] on span "Seat / Cupra Troyes - Groupe Jeannin" at bounding box center [290, 182] width 85 height 8
click at [325, 208] on div "Suzuki Melun - Groupe Jeannin" at bounding box center [311, 200] width 168 height 17
click at [315, 217] on span "Volkswagen Auxerre - Groupe Jeannin" at bounding box center [308, 220] width 151 height 11
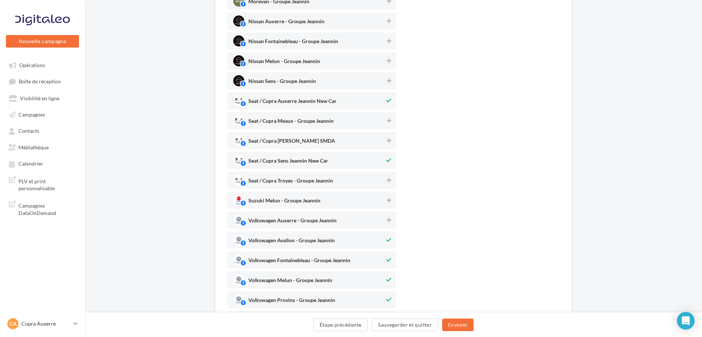
click at [315, 234] on div "Volkswagen Avallon - Groupe Jeannin" at bounding box center [311, 240] width 168 height 17
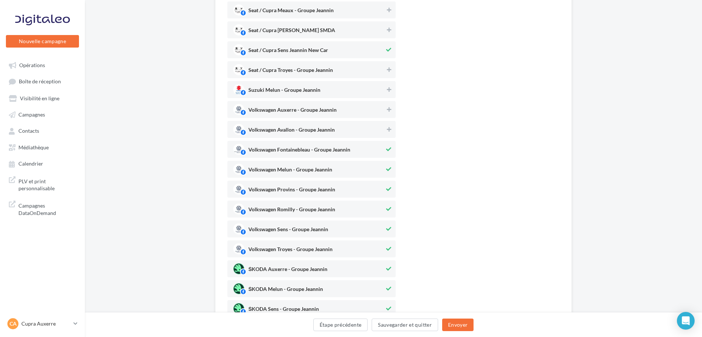
click at [372, 148] on span "Volkswagen Fontainebleau - Groupe Jeannin" at bounding box center [308, 149] width 151 height 11
click at [358, 170] on span "Volkswagen Melun - Groupe Jeannin" at bounding box center [308, 169] width 151 height 11
click at [349, 193] on span "Volkswagen Provins - Groupe Jeannin" at bounding box center [308, 189] width 151 height 11
click at [344, 209] on span "Volkswagen Romilly - Groupe Jeannin" at bounding box center [308, 209] width 151 height 11
click at [333, 231] on span "Volkswagen Sens - Groupe Jeannin" at bounding box center [308, 229] width 151 height 11
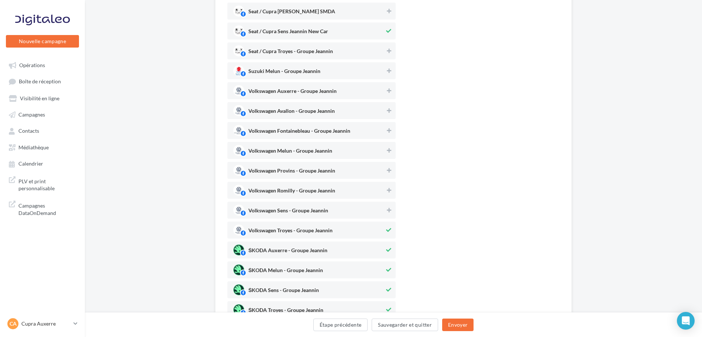
scroll to position [554, 0]
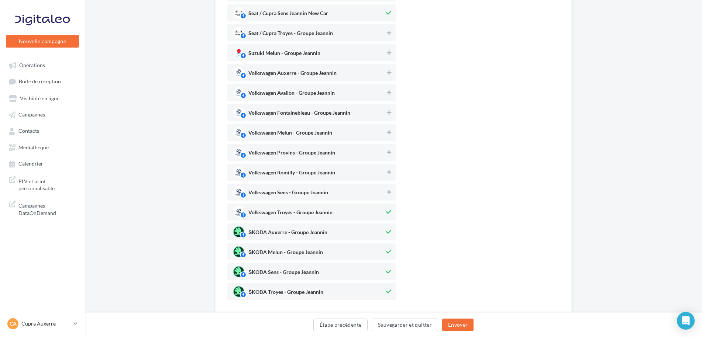
click at [361, 211] on span "Volkswagen Troyes - Groupe Jeannin" at bounding box center [308, 212] width 151 height 11
click at [349, 234] on span "ŠKODA Auxerre - Groupe Jeannin" at bounding box center [308, 232] width 151 height 11
click at [345, 251] on span "ŠKODA Melun - Groupe Jeannin" at bounding box center [308, 252] width 151 height 11
click at [345, 274] on span "ŠKODA Sens - Groupe Jeannin" at bounding box center [308, 272] width 151 height 11
click at [342, 292] on span "ŠKODA Troyes - Groupe Jeannin" at bounding box center [308, 291] width 151 height 11
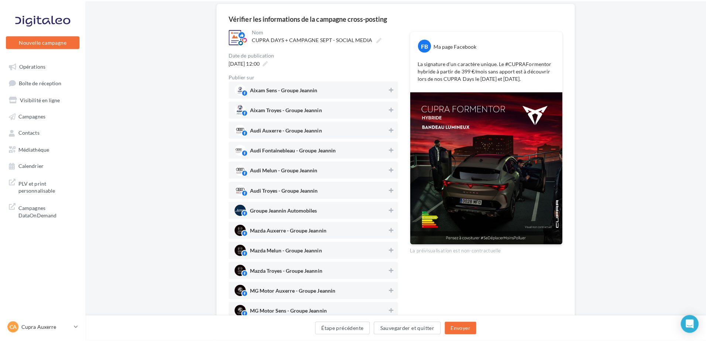
scroll to position [37, 0]
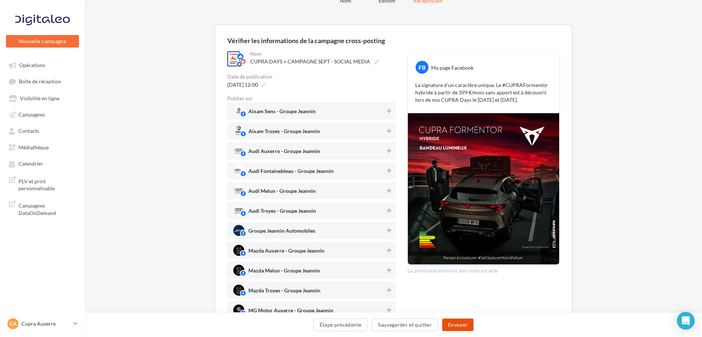
click at [455, 322] on button "Envoyer" at bounding box center [457, 325] width 31 height 13
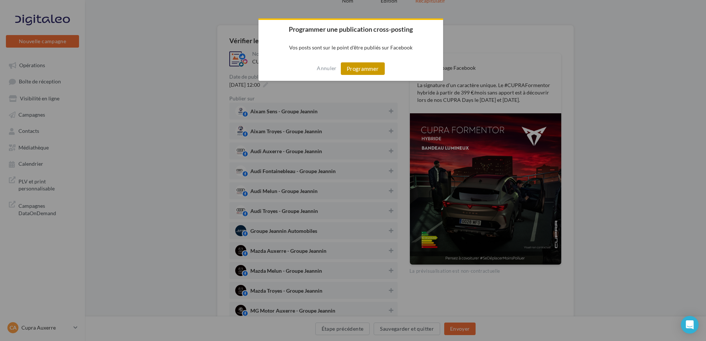
click at [370, 68] on button "Programmer" at bounding box center [363, 68] width 44 height 13
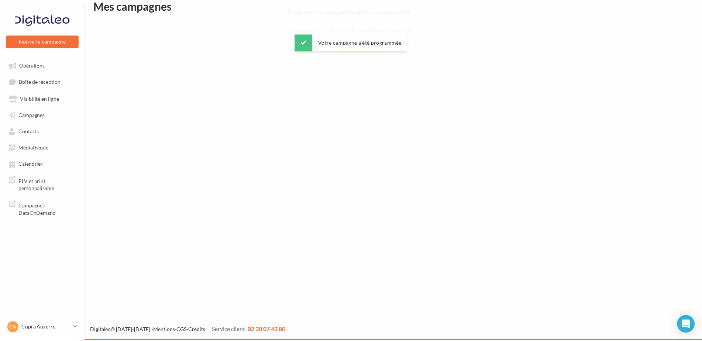
scroll to position [12, 0]
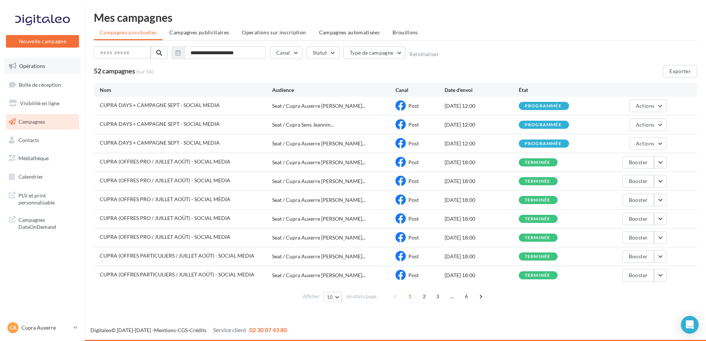
click at [56, 70] on link "Opérations" at bounding box center [42, 66] width 76 height 16
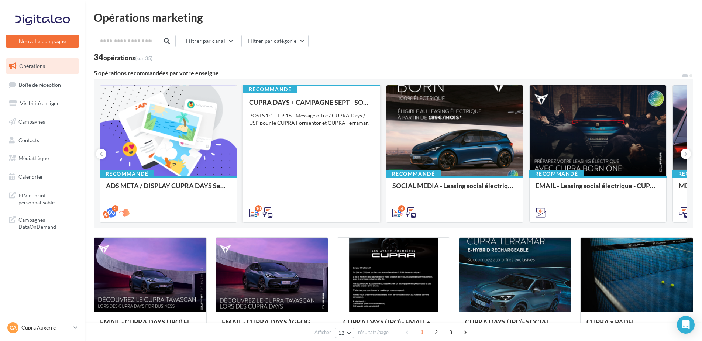
click at [329, 150] on div "CUPRA DAYS + CAMPAGNE SEPT - SOCIAL MEDIA POSTS 1:1 ET 9:16 - Message offre / C…" at bounding box center [311, 157] width 125 height 117
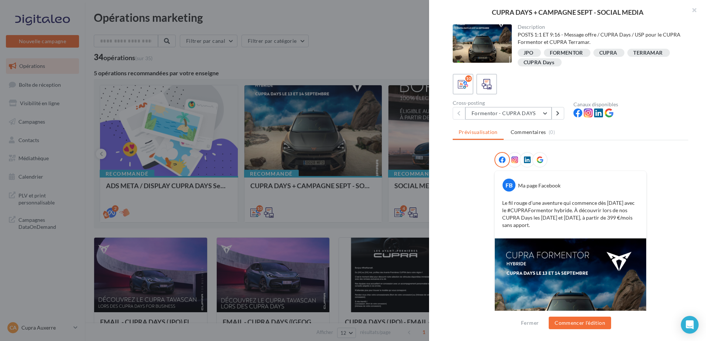
click at [512, 114] on button "Formentor - CUPRA DAYS" at bounding box center [508, 113] width 86 height 13
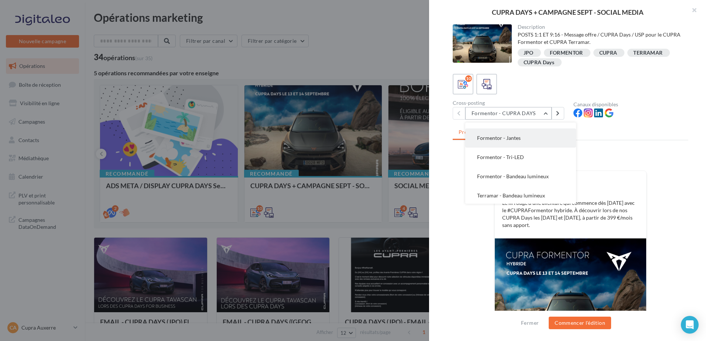
scroll to position [111, 0]
click at [528, 193] on button "Terramar - Design int'" at bounding box center [520, 194] width 111 height 19
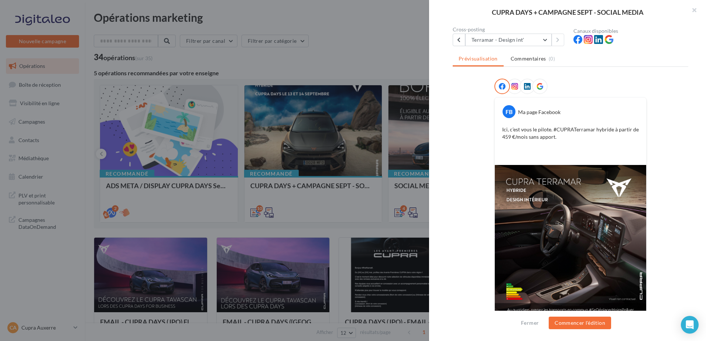
scroll to position [82, 0]
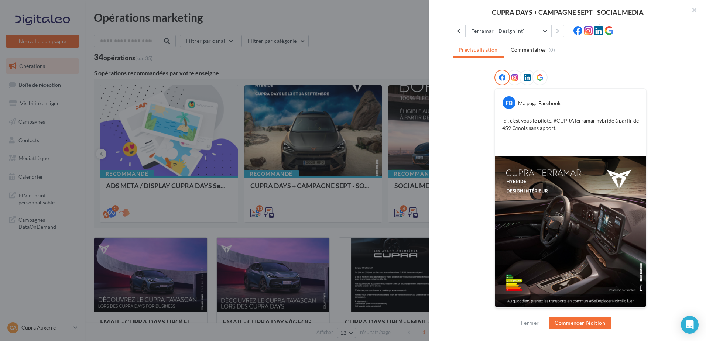
click at [564, 332] on div "Fermer Commencer l'édition" at bounding box center [567, 326] width 277 height 30
click at [564, 330] on div "Fermer Commencer l'édition" at bounding box center [567, 326] width 277 height 30
click at [564, 327] on button "Commencer l'édition" at bounding box center [580, 323] width 62 height 13
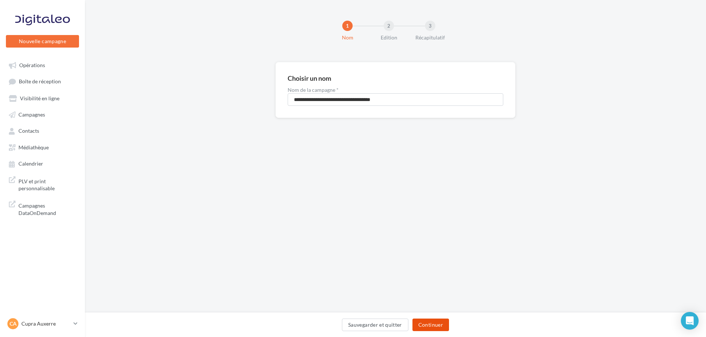
click at [440, 322] on button "Continuer" at bounding box center [430, 325] width 37 height 13
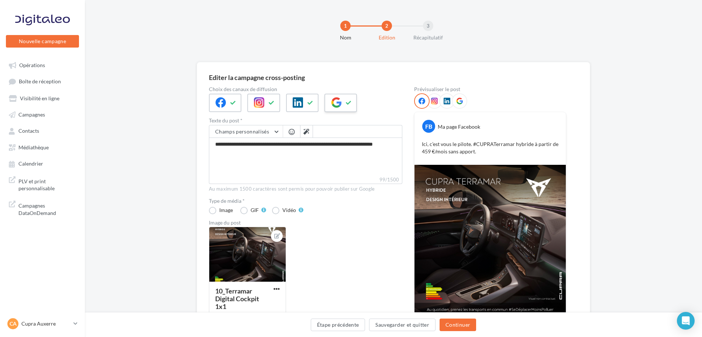
click at [342, 109] on div at bounding box center [341, 103] width 32 height 18
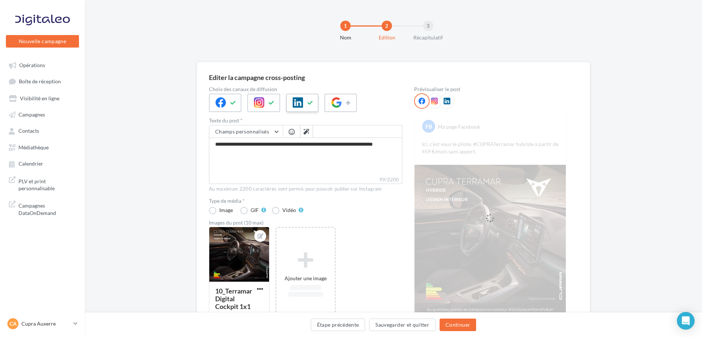
click at [305, 110] on div at bounding box center [302, 103] width 32 height 18
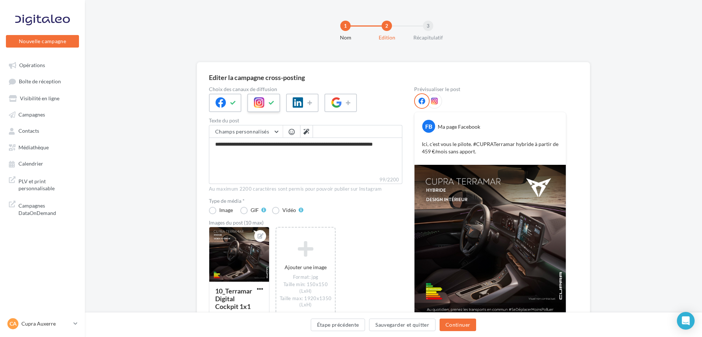
click at [276, 107] on button at bounding box center [271, 102] width 9 height 11
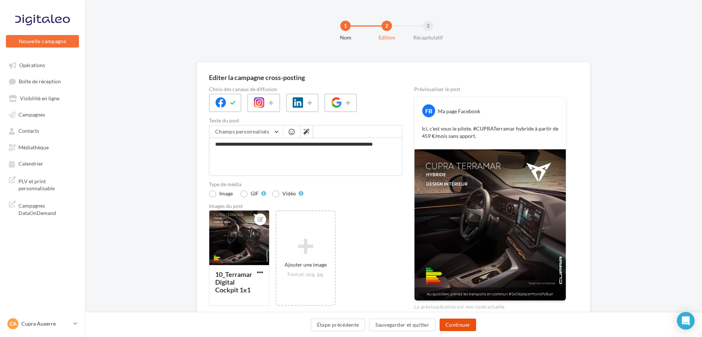
click at [457, 323] on button "Continuer" at bounding box center [458, 325] width 37 height 13
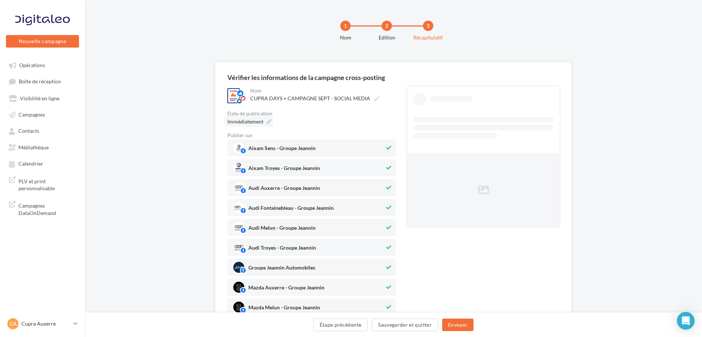
click at [270, 124] on icon at bounding box center [269, 121] width 5 height 5
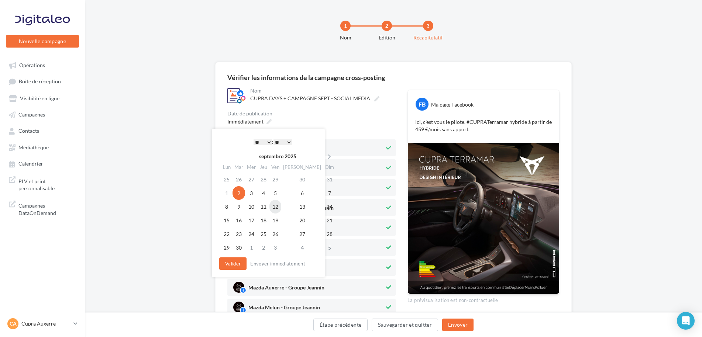
click at [278, 210] on td "12" at bounding box center [276, 207] width 12 height 14
click at [268, 142] on select "* * * * * * * * * * ** ** ** ** ** ** ** ** ** ** ** ** ** **" at bounding box center [263, 143] width 18 height 6
click at [229, 264] on button "Valider" at bounding box center [232, 264] width 27 height 13
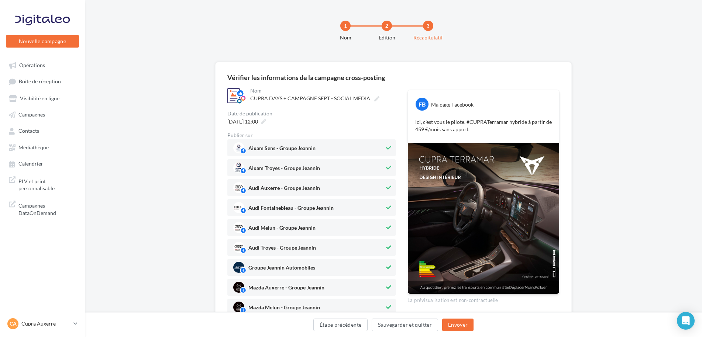
click at [305, 148] on span "Aixam Sens - Groupe Jeannin" at bounding box center [281, 150] width 67 height 8
click at [290, 175] on div "Aixam Troyes - Groupe Jeannin" at bounding box center [311, 167] width 168 height 17
click at [287, 188] on span "Audi Auxerre - Groupe Jeannin" at bounding box center [284, 190] width 72 height 8
click at [293, 205] on div "Audi Fontainebleau - Groupe Jeannin" at bounding box center [290, 209] width 85 height 8
click at [292, 229] on span "Audi Melun - Groupe Jeannin" at bounding box center [281, 230] width 67 height 8
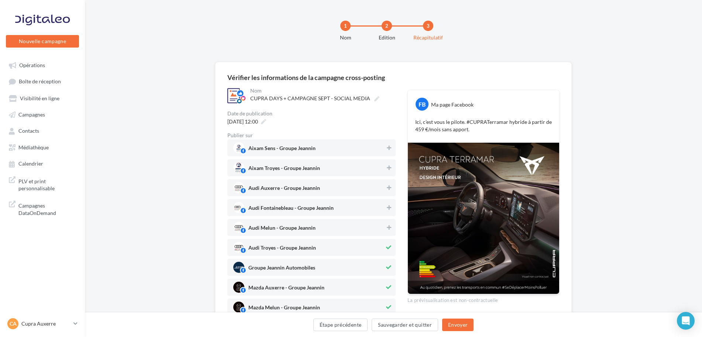
click at [289, 244] on span "Audi Troyes - Groupe Jeannin" at bounding box center [308, 247] width 151 height 11
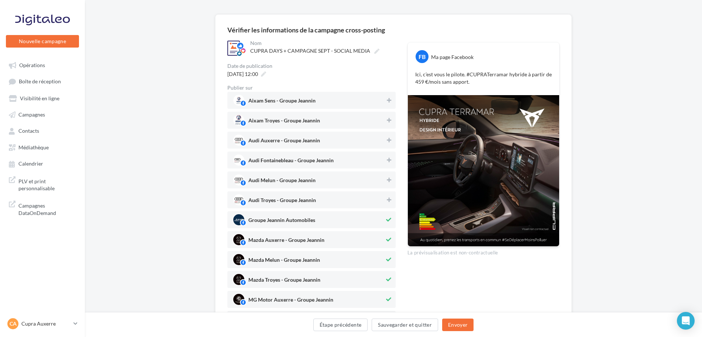
scroll to position [111, 0]
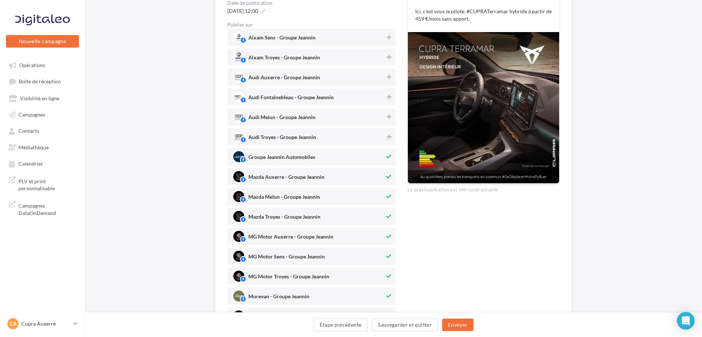
click at [291, 161] on span "Groupe Jeannin Automobiles" at bounding box center [281, 159] width 67 height 8
click at [282, 182] on span "Mazda Auxerre - Groupe Jeannin" at bounding box center [286, 179] width 76 height 8
click at [289, 194] on div "Mazda Melun - Groupe Jeannin" at bounding box center [284, 198] width 72 height 8
click at [280, 218] on span "Mazda Troyes - Groupe Jeannin" at bounding box center [284, 218] width 72 height 8
click at [280, 236] on span "MG Motor Auxerre - Groupe Jeannin" at bounding box center [290, 238] width 85 height 8
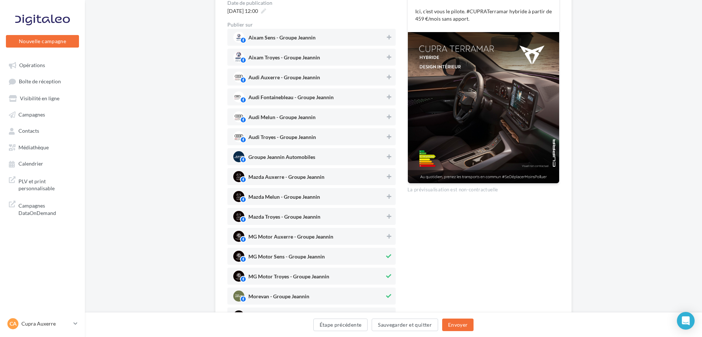
click at [280, 253] on span "MG Motor Sens - Groupe Jeannin" at bounding box center [308, 256] width 151 height 11
click at [277, 276] on span "MG Motor Troyes - Groupe Jeannin" at bounding box center [288, 278] width 81 height 8
click at [273, 298] on span "Morevan - Groupe Jeannin" at bounding box center [278, 298] width 61 height 8
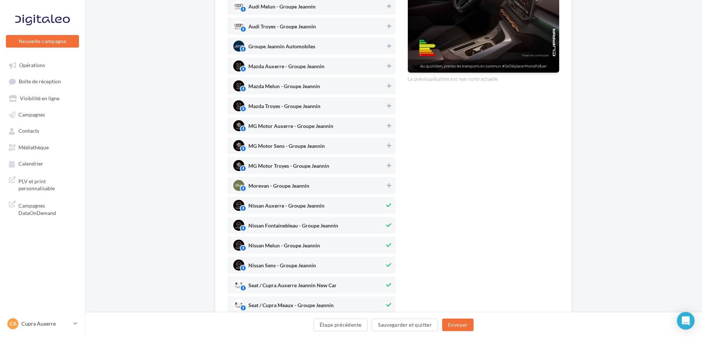
click at [283, 206] on span "Nissan Auxerre - Groupe Jeannin" at bounding box center [286, 207] width 76 height 8
click at [278, 227] on span "Nissan Fontainebleau - Groupe Jeannin" at bounding box center [293, 227] width 90 height 8
click at [271, 255] on div "Aixam Sens - Groupe Jeannin Aixam Troyes - Groupe Jeannin Audi Auxerre - Groupe…" at bounding box center [311, 275] width 168 height 715
click at [273, 248] on span "Nissan Melun - Groupe Jeannin" at bounding box center [284, 247] width 72 height 8
click at [270, 261] on span "Nissan Sens - Groupe Jeannin" at bounding box center [308, 265] width 151 height 11
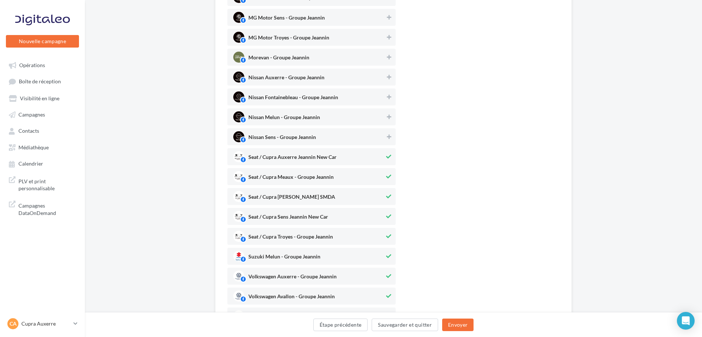
scroll to position [369, 0]
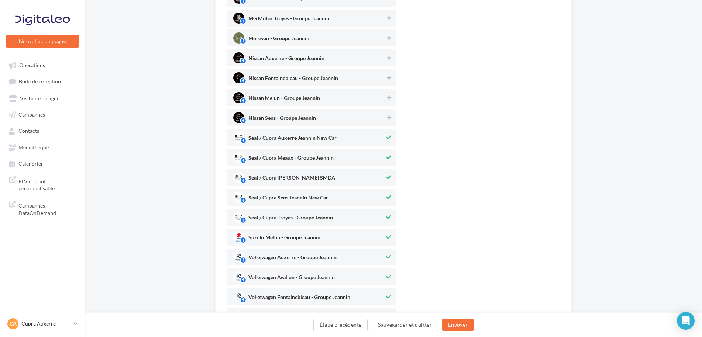
click at [297, 159] on span "Seat / Cupra Meaux - Groupe Jeannin" at bounding box center [290, 159] width 85 height 8
click at [296, 180] on span "Seat / Cupra Melun Jeannin SMDA" at bounding box center [291, 179] width 87 height 8
click at [292, 217] on span "Seat / Cupra Troyes - Groupe Jeannin" at bounding box center [290, 219] width 85 height 8
click at [295, 243] on span "Suzuki Melun - Groupe Jeannin" at bounding box center [284, 239] width 72 height 8
click at [289, 255] on span "Volkswagen Auxerre - Groupe Jeannin" at bounding box center [292, 259] width 88 height 8
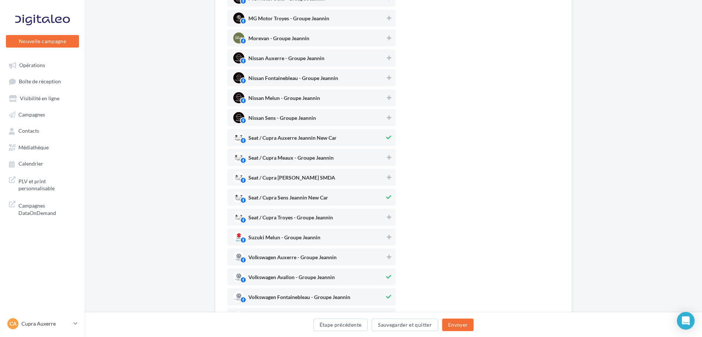
click at [288, 285] on div "Volkswagen Avallon - Groupe Jeannin" at bounding box center [311, 277] width 168 height 17
click at [290, 299] on span "Volkswagen Fontainebleau - Groupe Jeannin" at bounding box center [299, 299] width 102 height 8
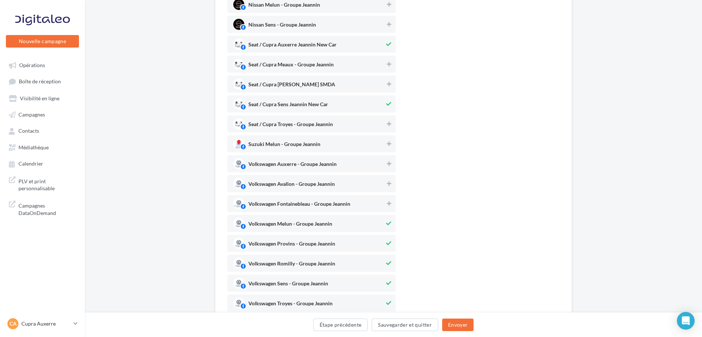
scroll to position [517, 0]
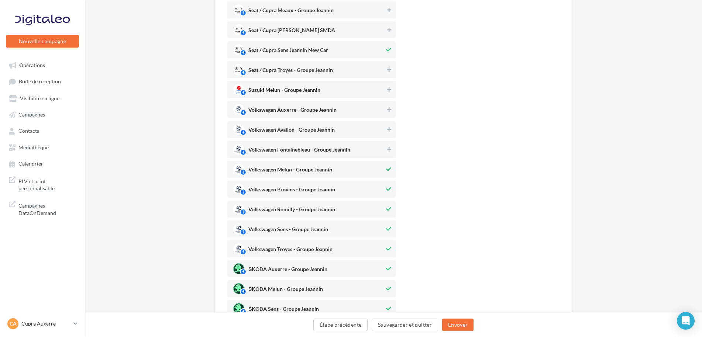
click at [311, 172] on span "Volkswagen Melun - Groupe Jeannin" at bounding box center [290, 171] width 84 height 8
click at [302, 190] on span "Volkswagen Provins - Groupe Jeannin" at bounding box center [291, 191] width 87 height 8
drag, startPoint x: 294, startPoint y: 210, endPoint x: 290, endPoint y: 228, distance: 18.4
click at [293, 210] on span "Volkswagen Romilly - Groupe Jeannin" at bounding box center [291, 211] width 87 height 8
drag, startPoint x: 290, startPoint y: 232, endPoint x: 287, endPoint y: 243, distance: 11.1
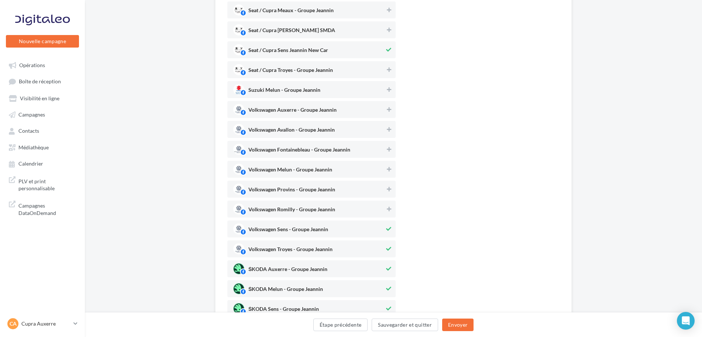
click at [289, 232] on span "Volkswagen Sens - Groupe Jeannin" at bounding box center [288, 231] width 80 height 8
click at [287, 246] on span "Volkswagen Troyes - Groupe Jeannin" at bounding box center [308, 249] width 151 height 11
click at [283, 266] on span "ŠKODA Auxerre - Groupe Jeannin" at bounding box center [308, 269] width 151 height 11
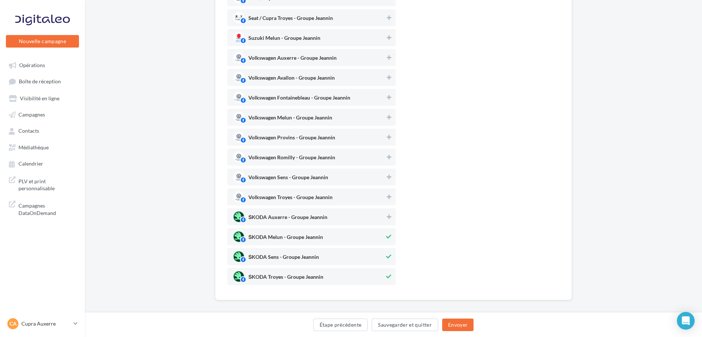
scroll to position [576, 0]
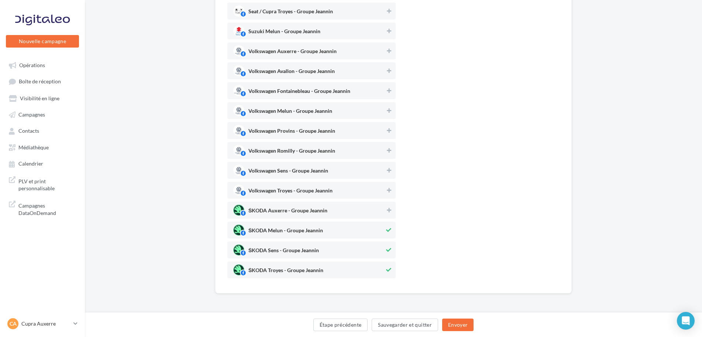
click at [280, 232] on span "ŠKODA Melun - Groupe Jeannin" at bounding box center [285, 232] width 75 height 8
click at [278, 252] on span "ŠKODA Sens - Groupe Jeannin" at bounding box center [283, 252] width 71 height 8
click at [278, 263] on div "ŠKODA Troyes - Groupe Jeannin" at bounding box center [311, 270] width 168 height 17
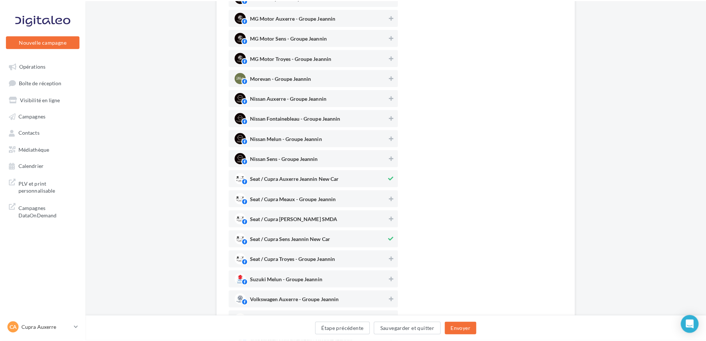
scroll to position [317, 0]
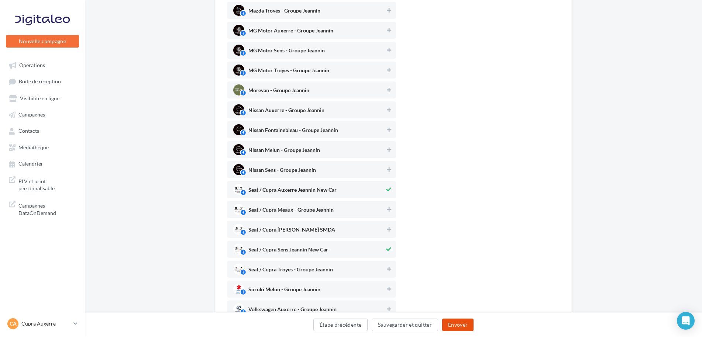
click at [452, 329] on button "Envoyer" at bounding box center [457, 325] width 31 height 13
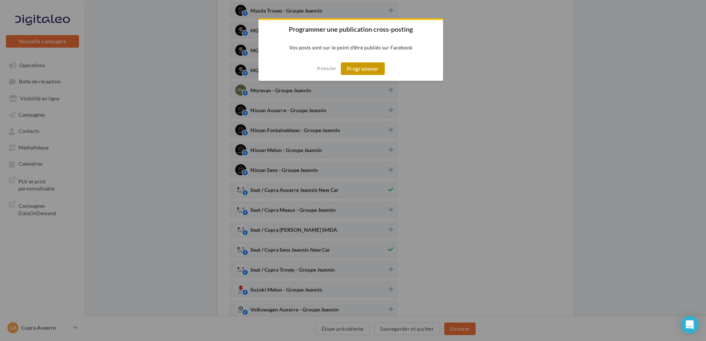
click at [370, 71] on button "Programmer" at bounding box center [363, 68] width 44 height 13
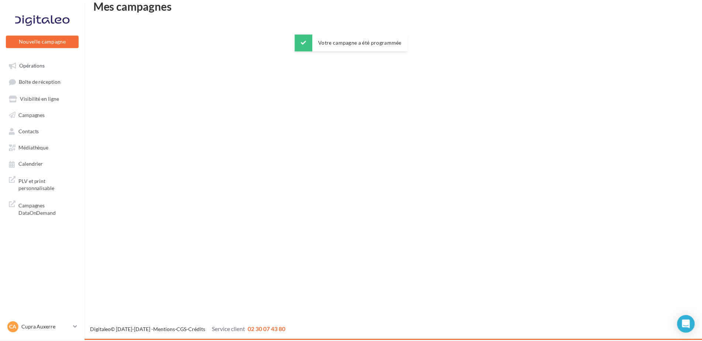
scroll to position [12, 0]
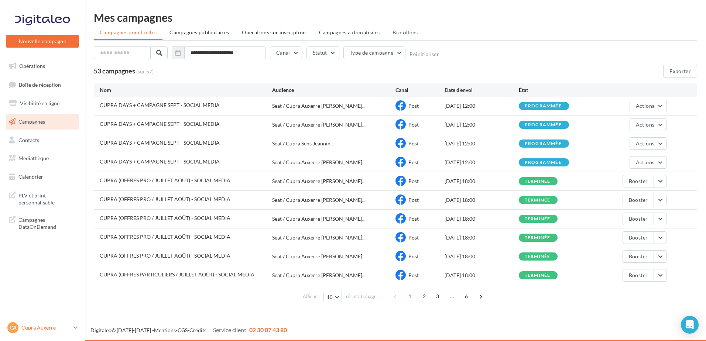
click at [70, 324] on div "CA Cupra Auxerre cupra-auxerre" at bounding box center [38, 327] width 63 height 11
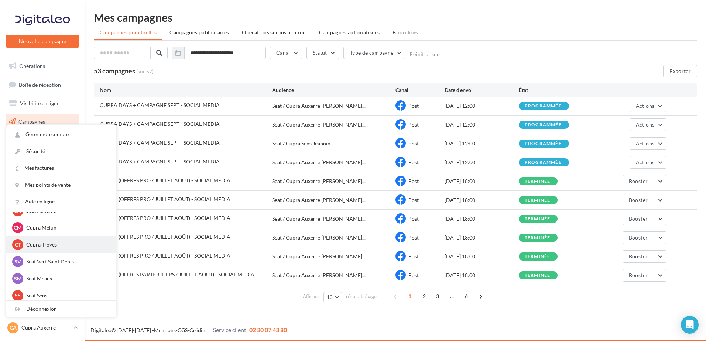
scroll to position [68, 0]
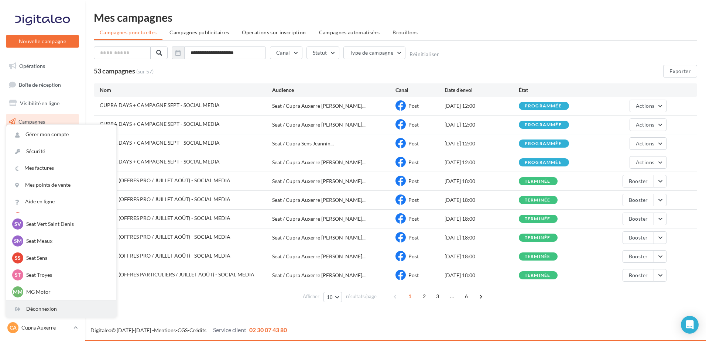
click at [51, 305] on div "Déconnexion" at bounding box center [61, 309] width 110 height 17
